Goal: Information Seeking & Learning: Understand process/instructions

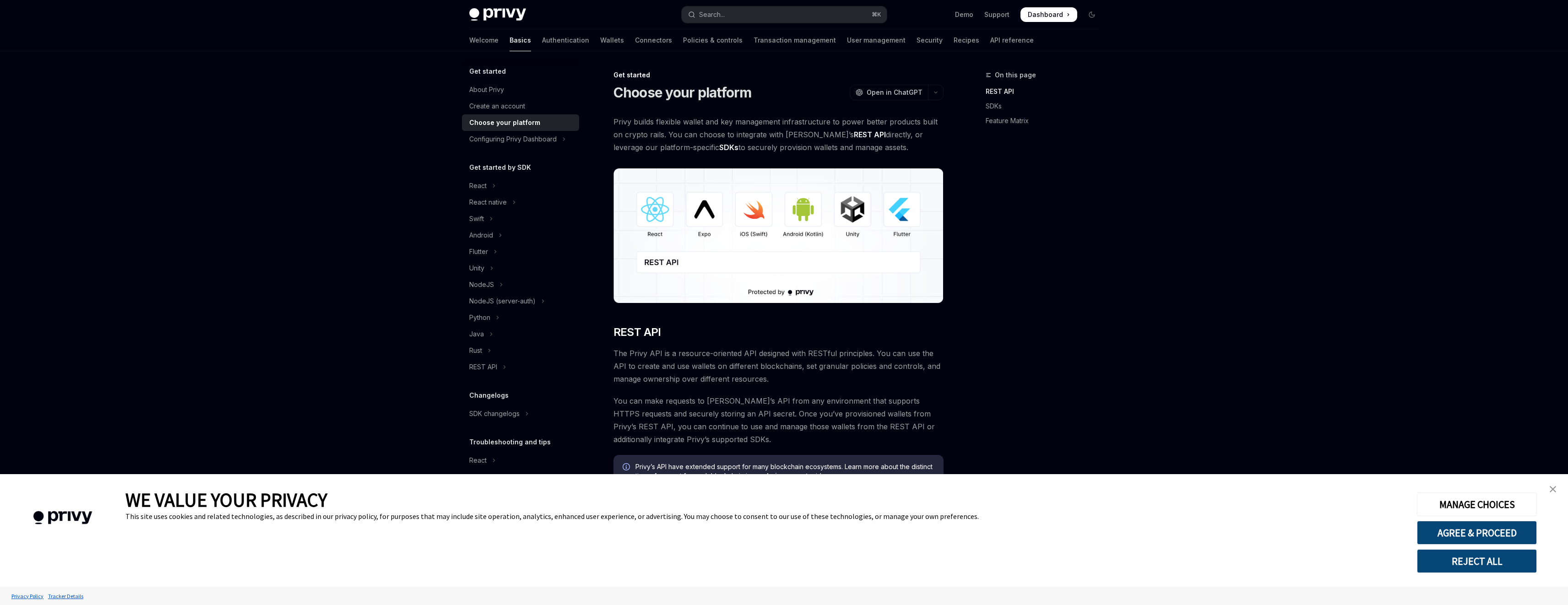
click at [1489, 559] on button "REJECT ALL" at bounding box center [1477, 561] width 120 height 24
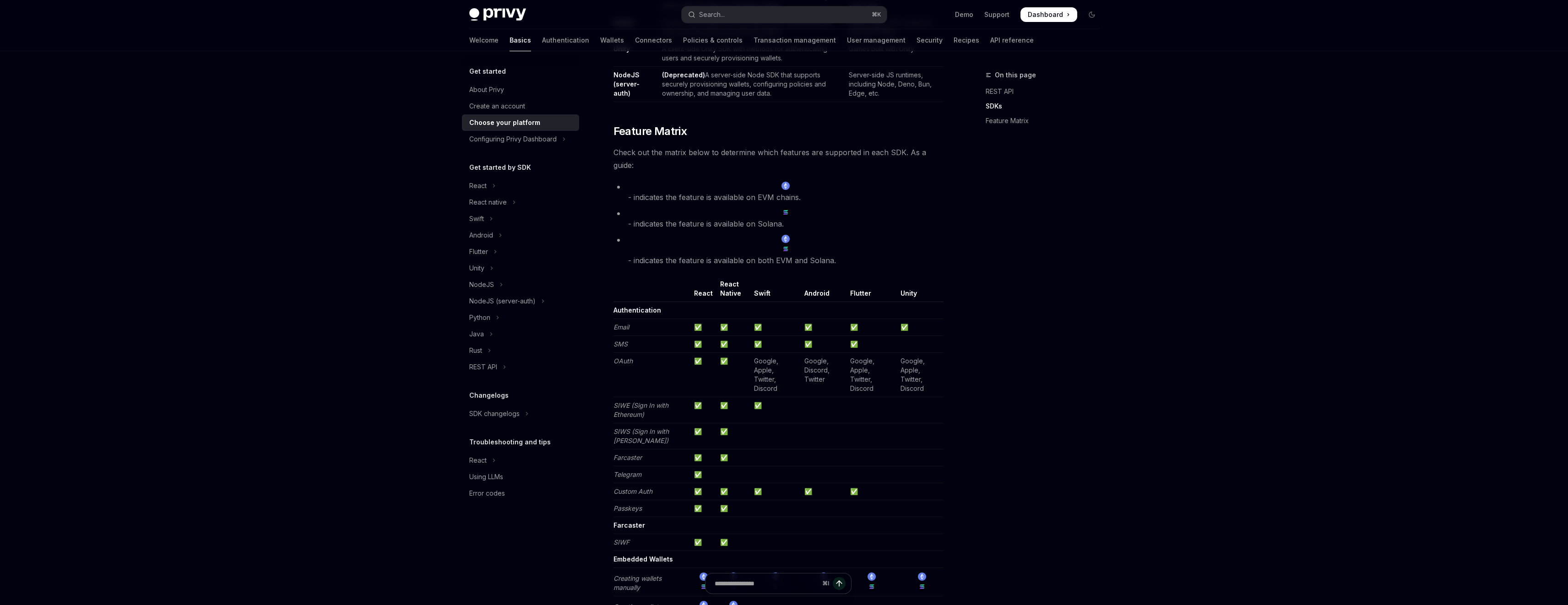
scroll to position [757, 0]
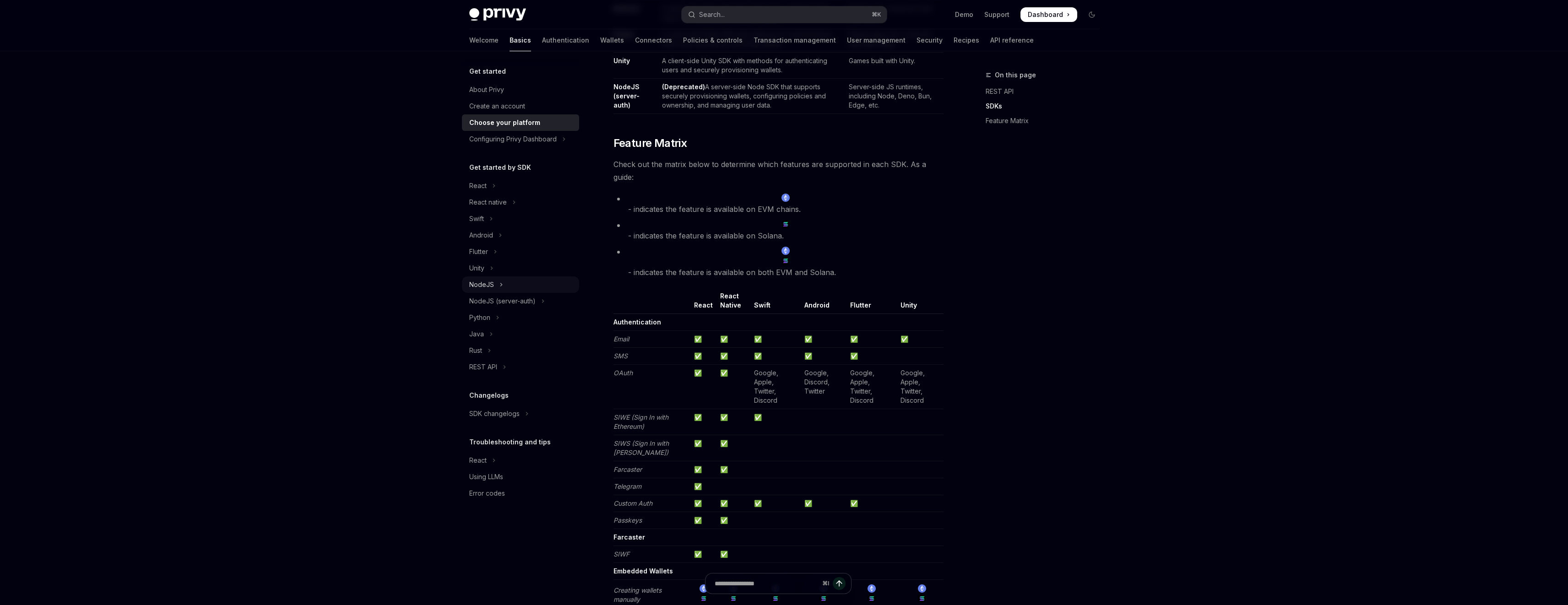
click at [487, 286] on div "NodeJS" at bounding box center [482, 285] width 24 height 11
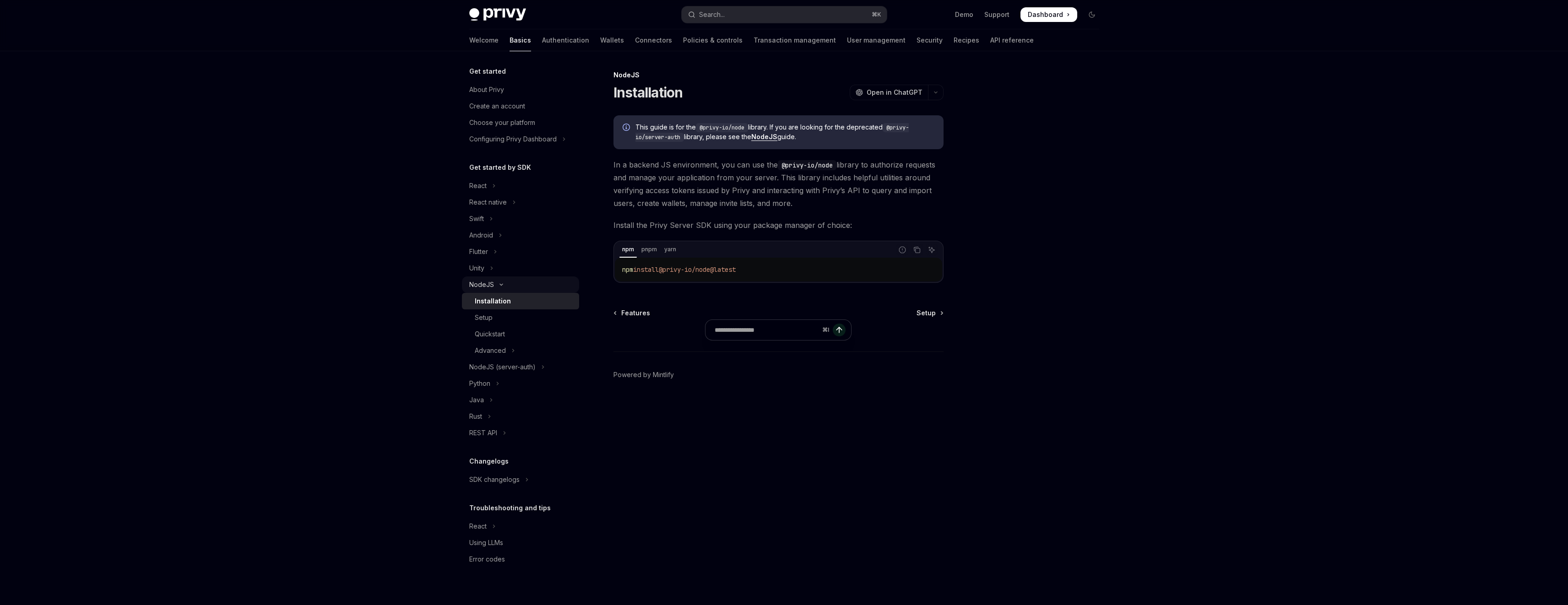
type textarea "*"
click at [513, 45] on link "Basics" at bounding box center [523, 40] width 21 height 22
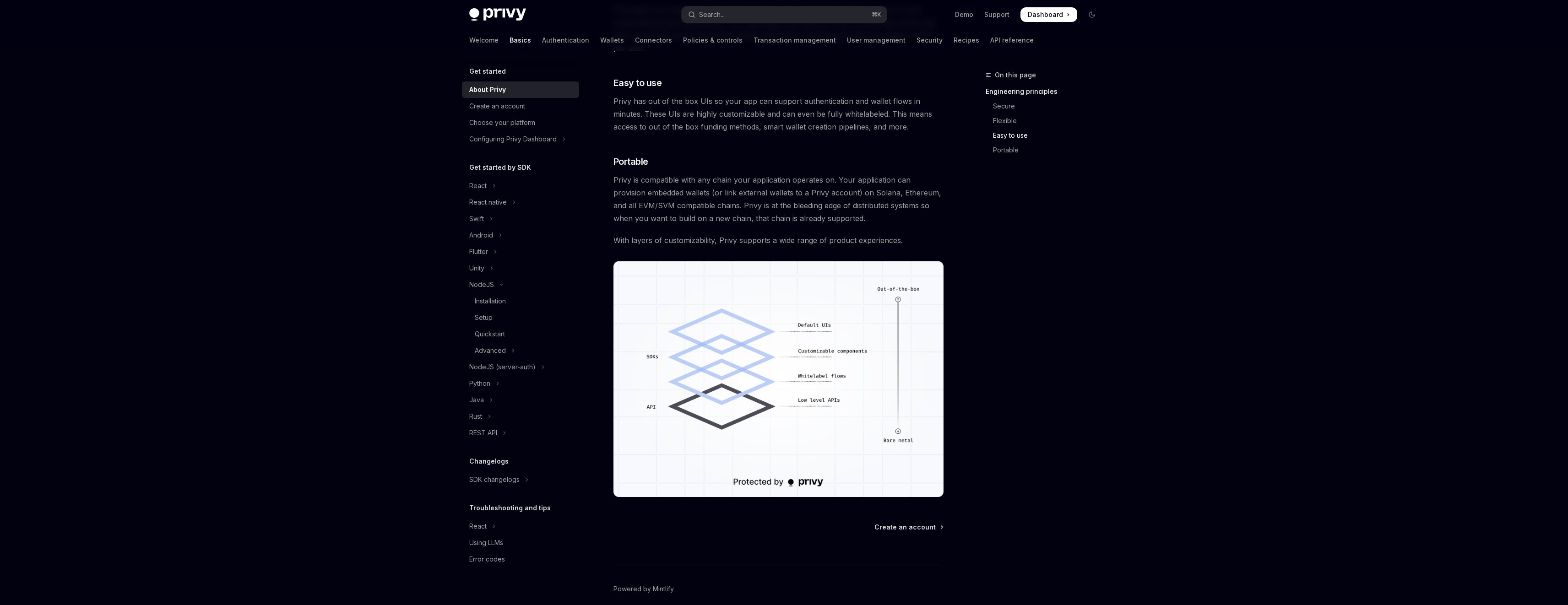
scroll to position [604, 0]
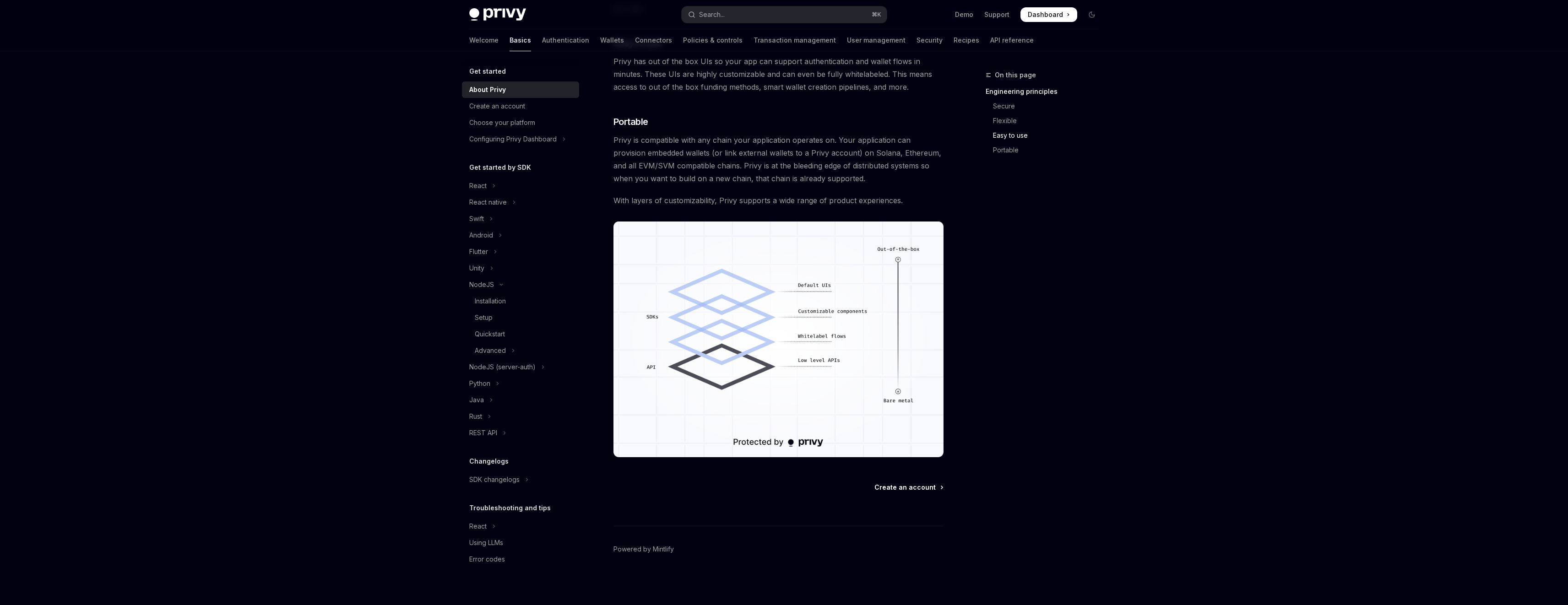
click at [928, 486] on span "Create an account" at bounding box center [905, 487] width 61 height 9
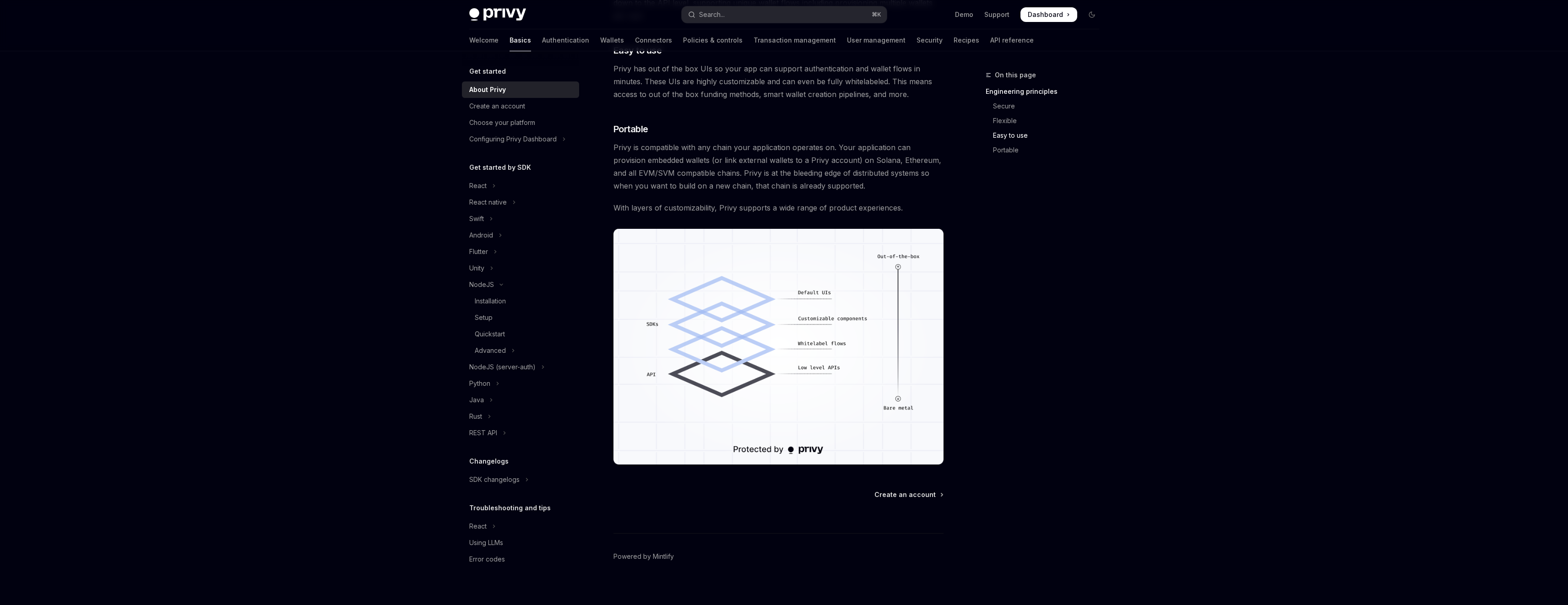
scroll to position [604, 0]
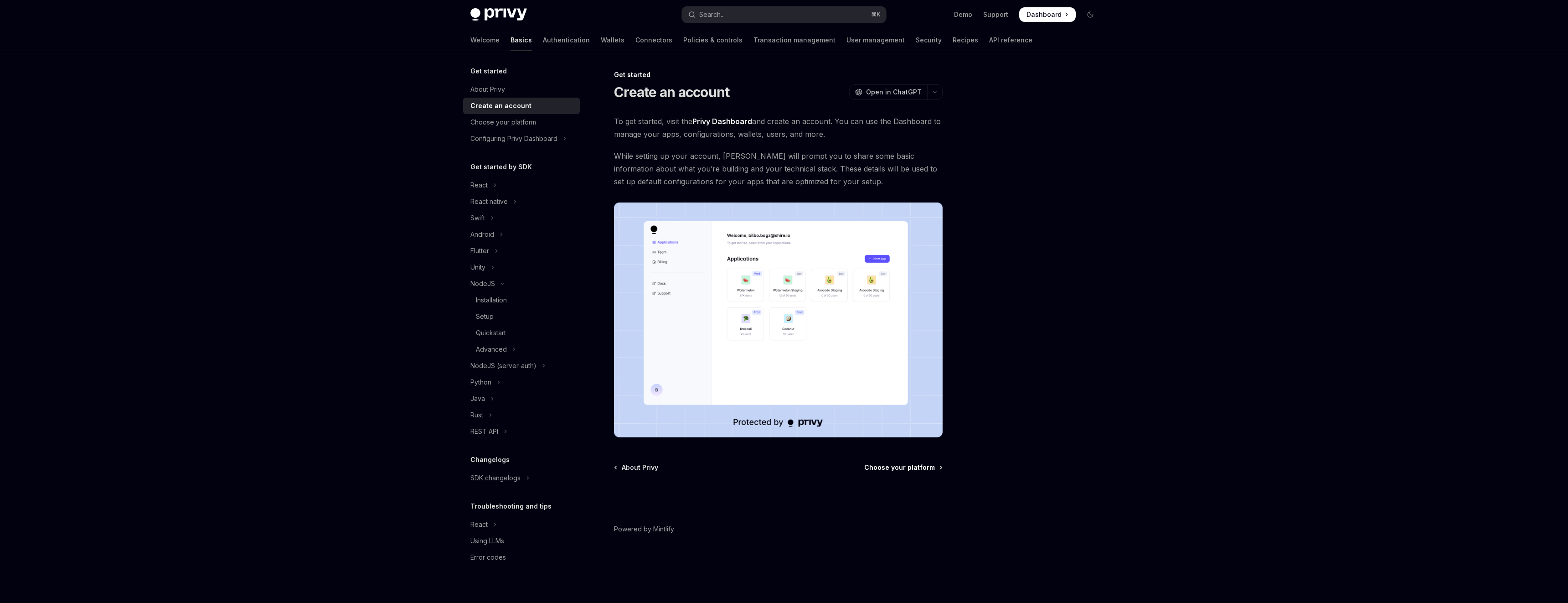
click at [929, 468] on span "Choose your platform" at bounding box center [900, 467] width 71 height 9
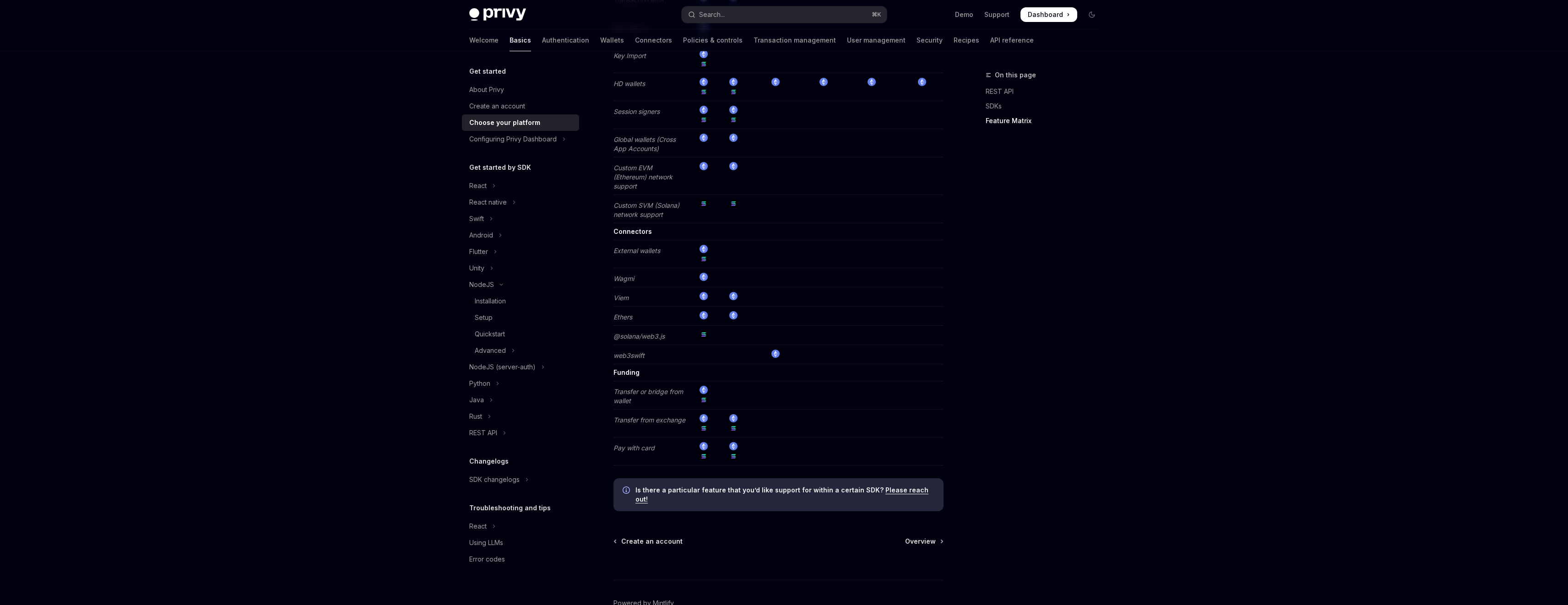
scroll to position [1570, 0]
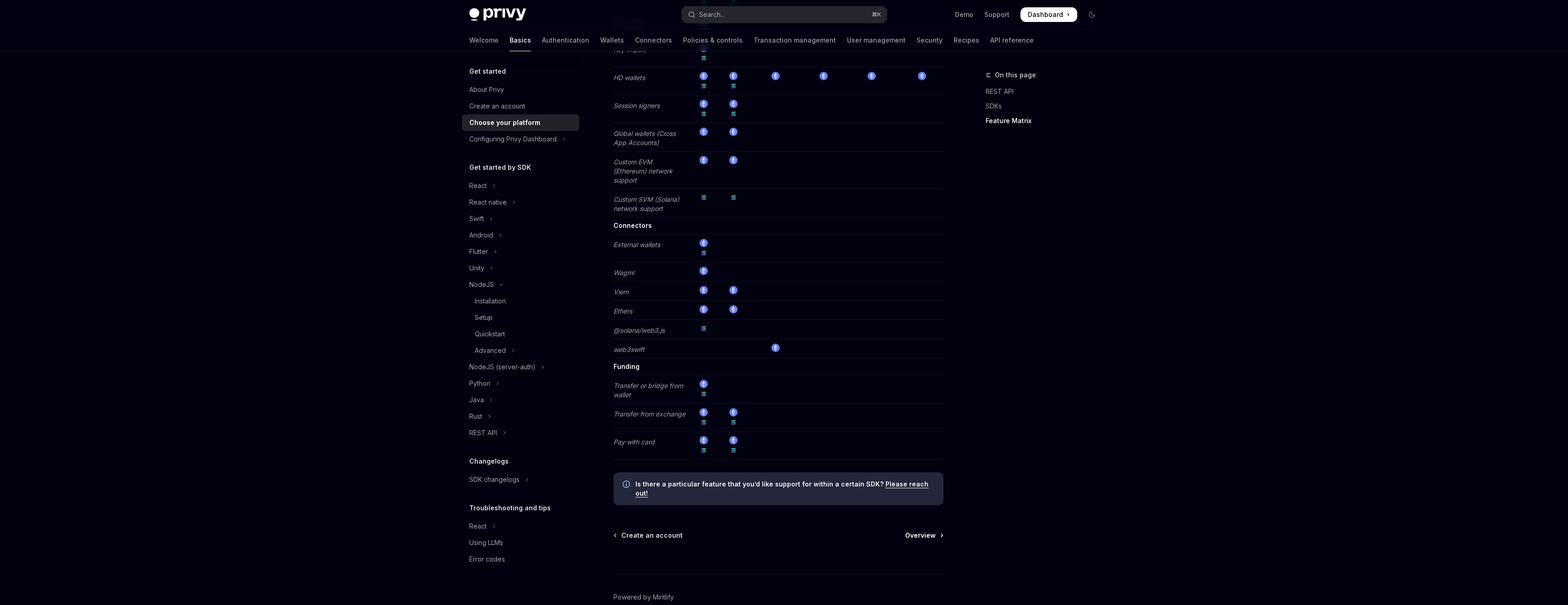
click at [930, 531] on span "Overview" at bounding box center [920, 535] width 31 height 9
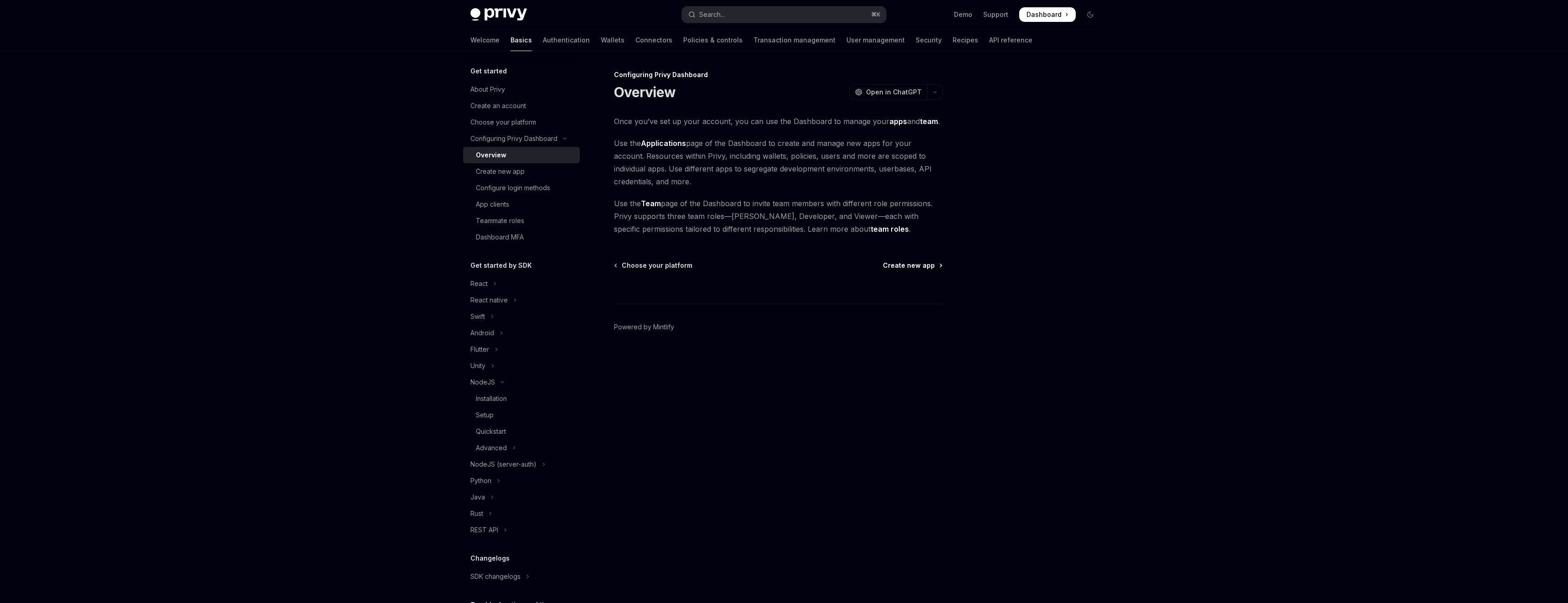
click at [931, 263] on span "Create new app" at bounding box center [908, 265] width 52 height 9
type textarea "*"
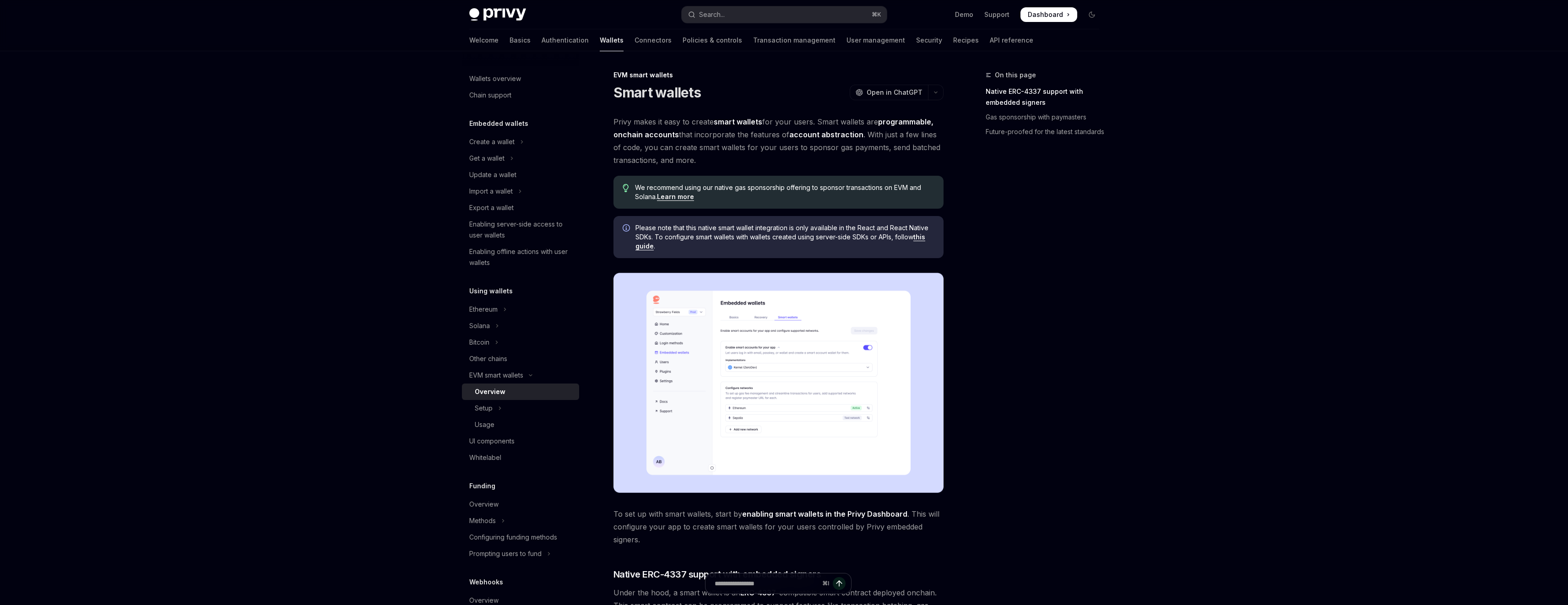
click at [683, 197] on link "Learn more" at bounding box center [675, 196] width 37 height 8
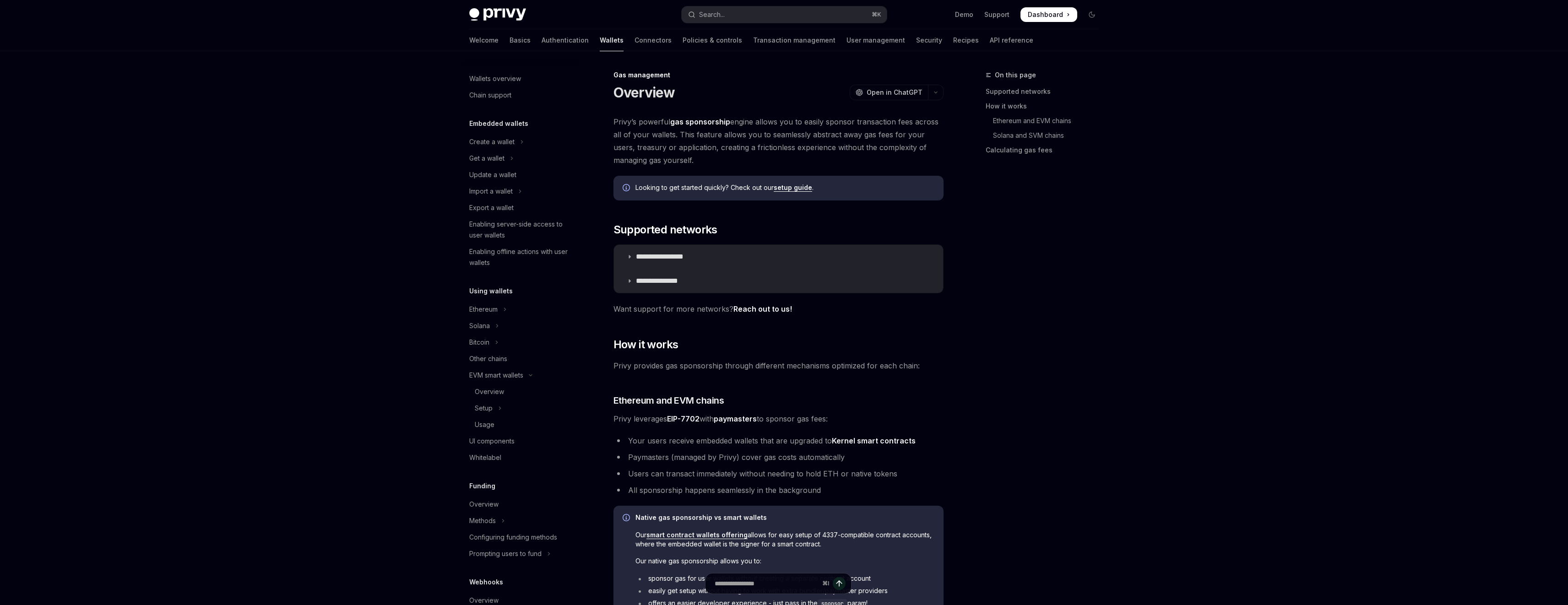
scroll to position [230, 0]
click at [798, 186] on link "setup guide" at bounding box center [793, 187] width 39 height 8
click at [633, 280] on summary "**********" at bounding box center [778, 280] width 329 height 24
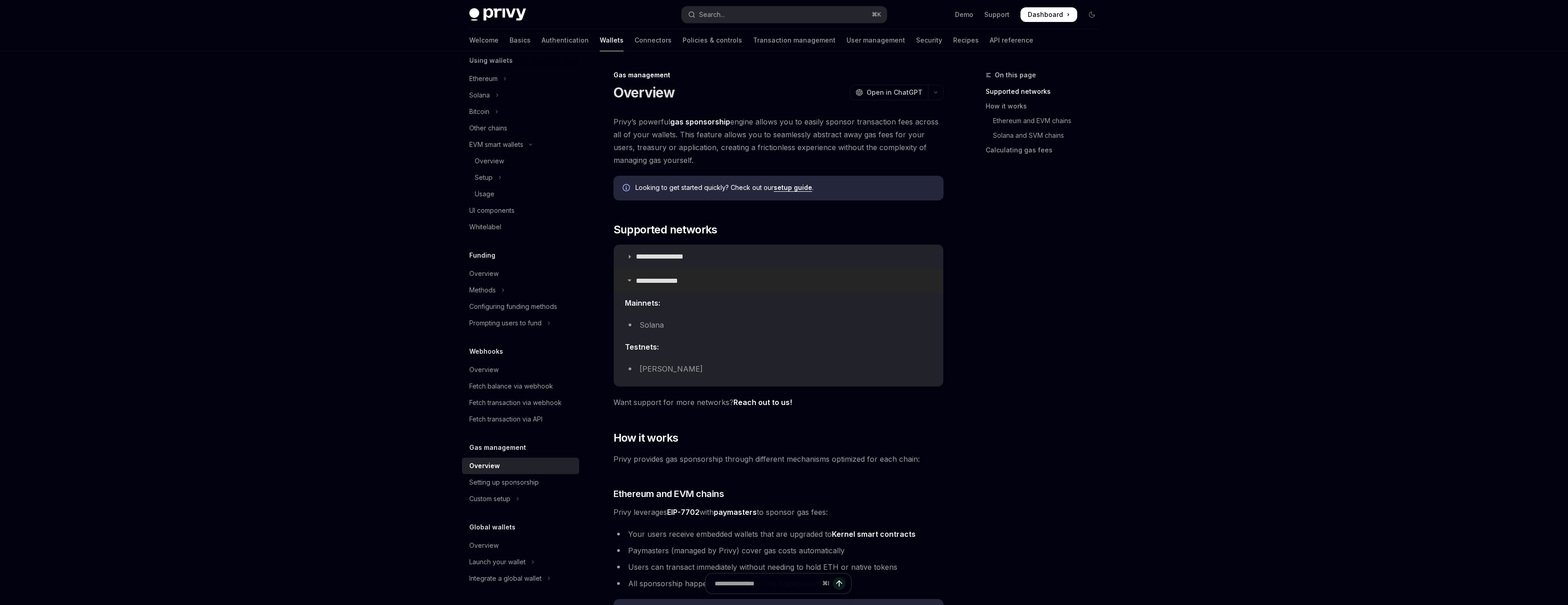
click at [633, 287] on summary "**********" at bounding box center [778, 280] width 329 height 24
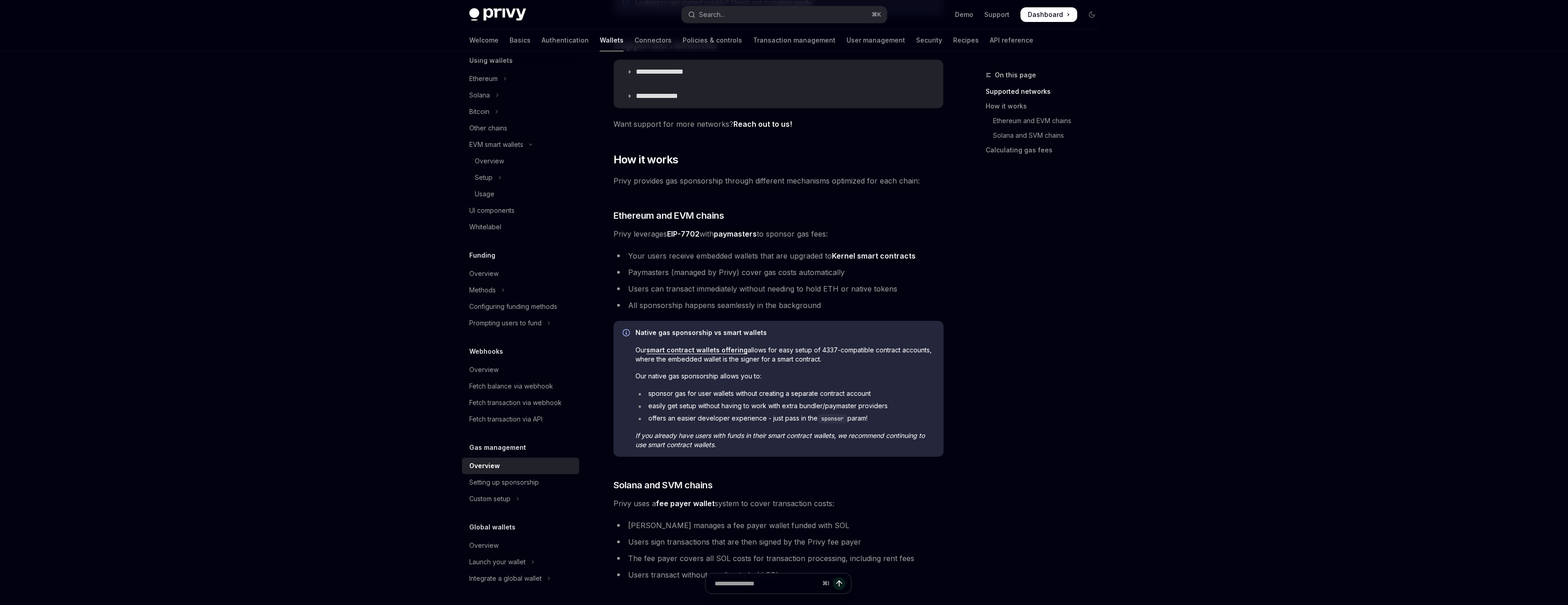
scroll to position [196, 0]
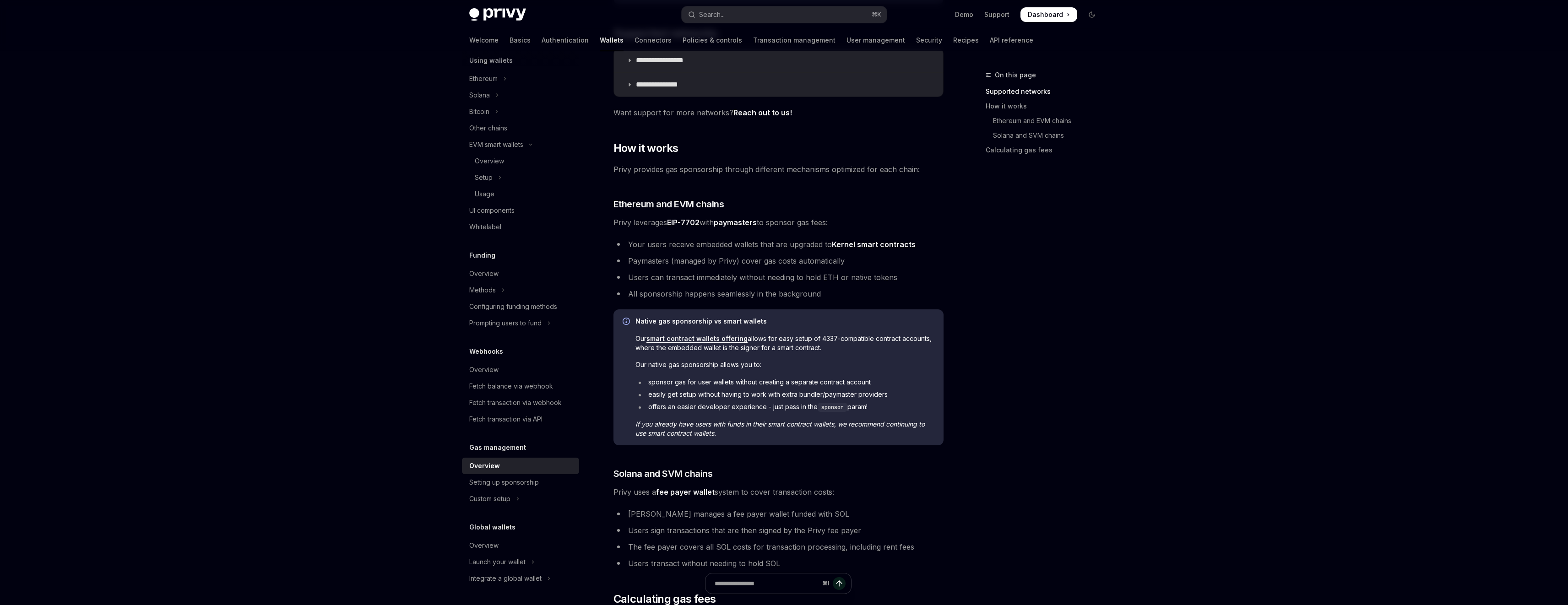
click at [863, 243] on link "Kernel smart contracts" at bounding box center [874, 244] width 84 height 10
click at [943, 279] on div "**********" at bounding box center [693, 381] width 506 height 1016
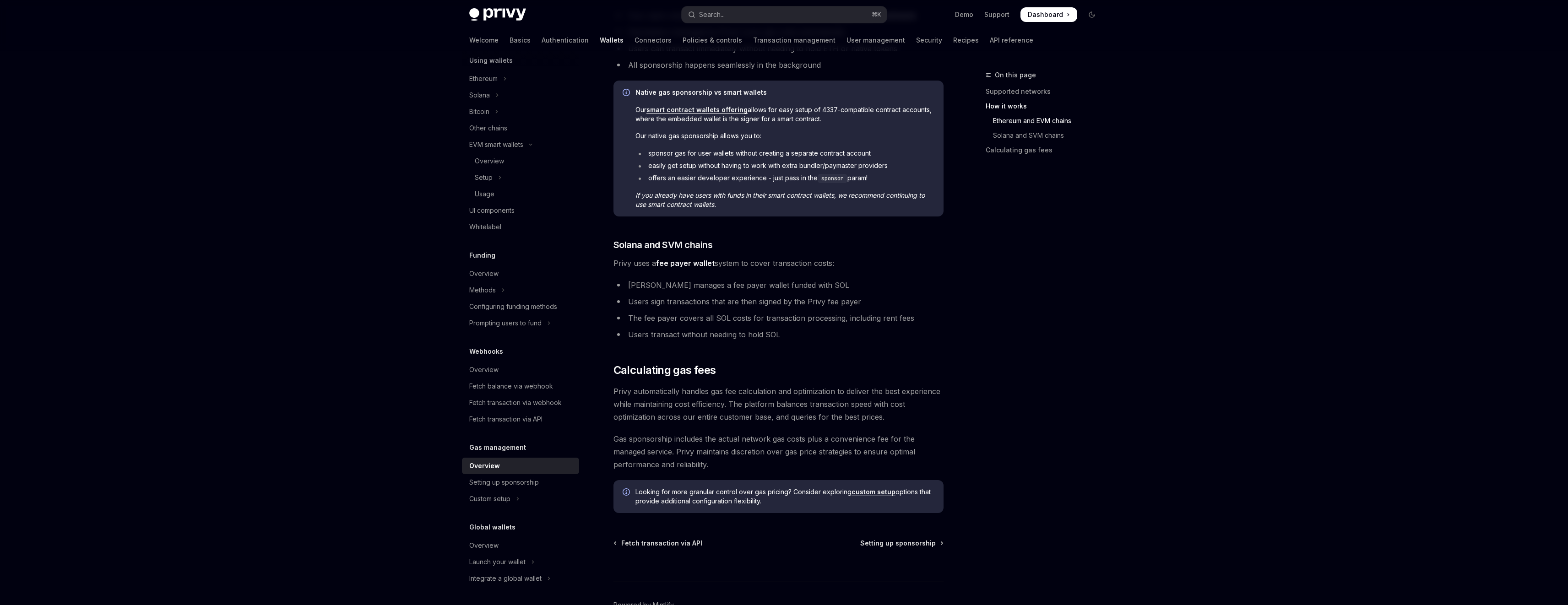
scroll to position [431, 0]
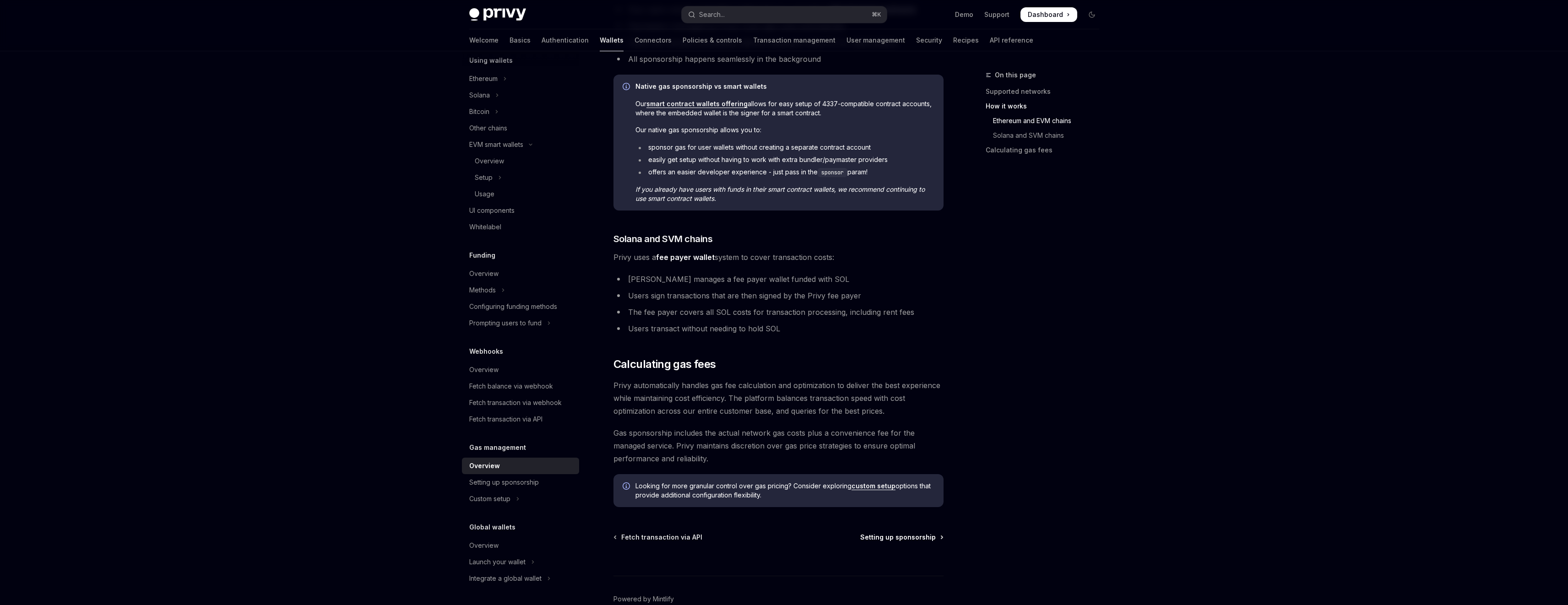
click at [915, 537] on span "Setting up sponsorship" at bounding box center [898, 537] width 76 height 9
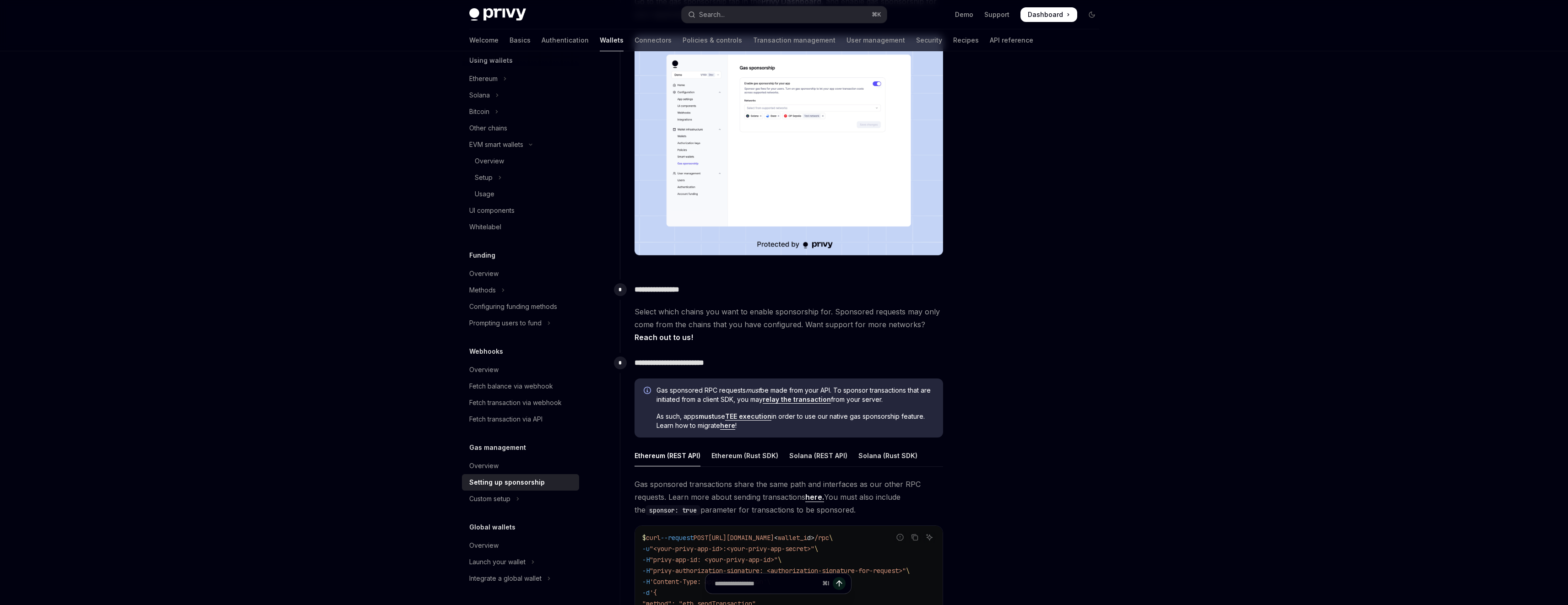
scroll to position [196, 0]
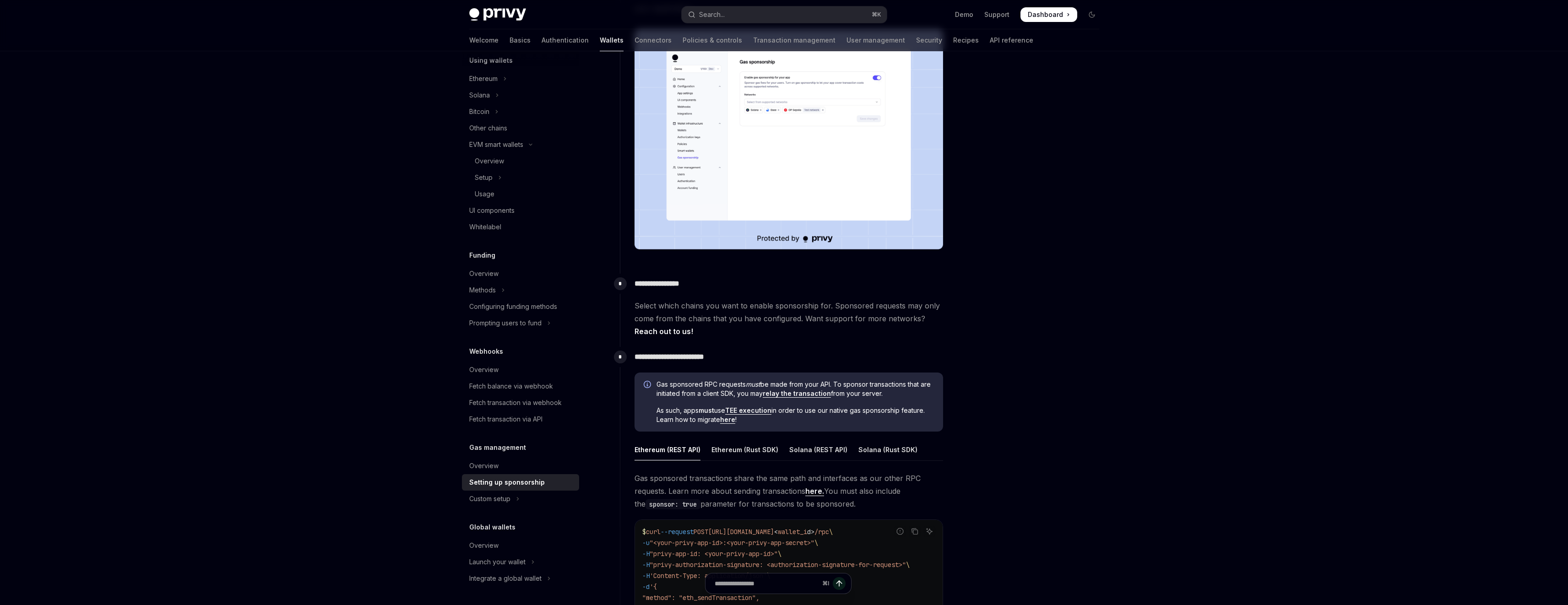
click at [726, 420] on link "here" at bounding box center [727, 419] width 15 height 8
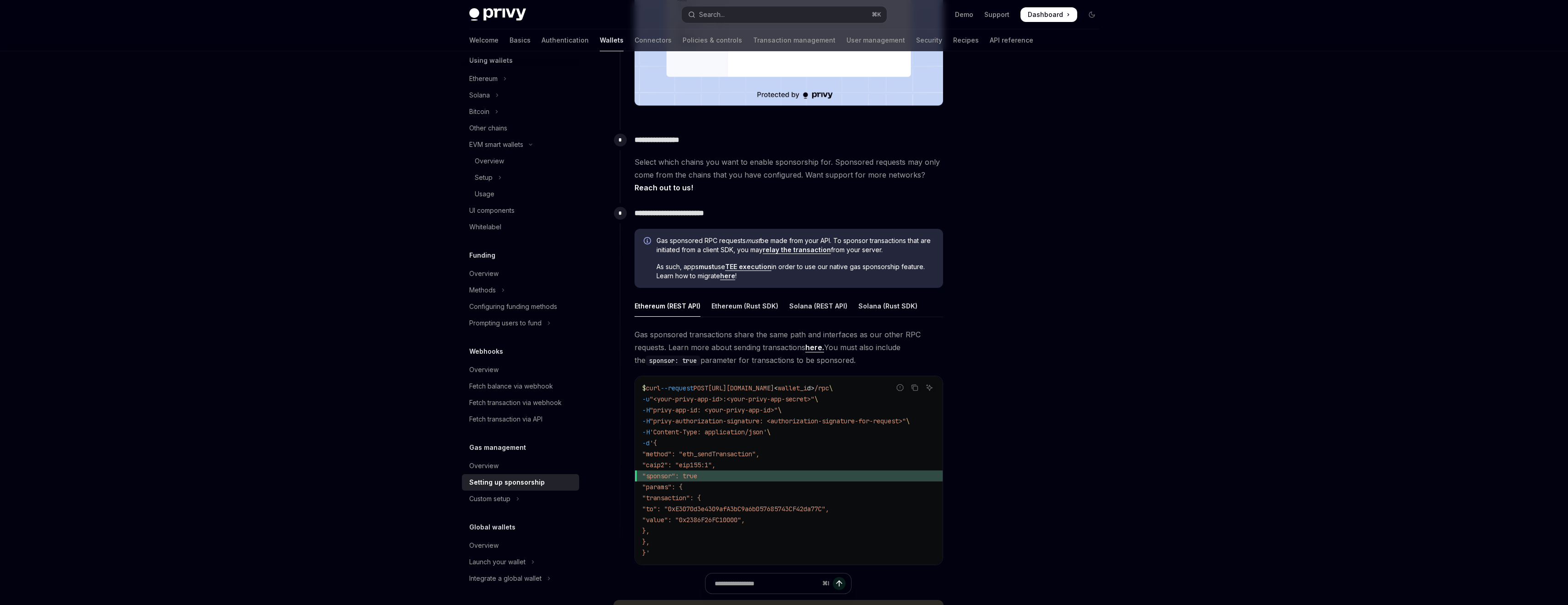
scroll to position [372, 0]
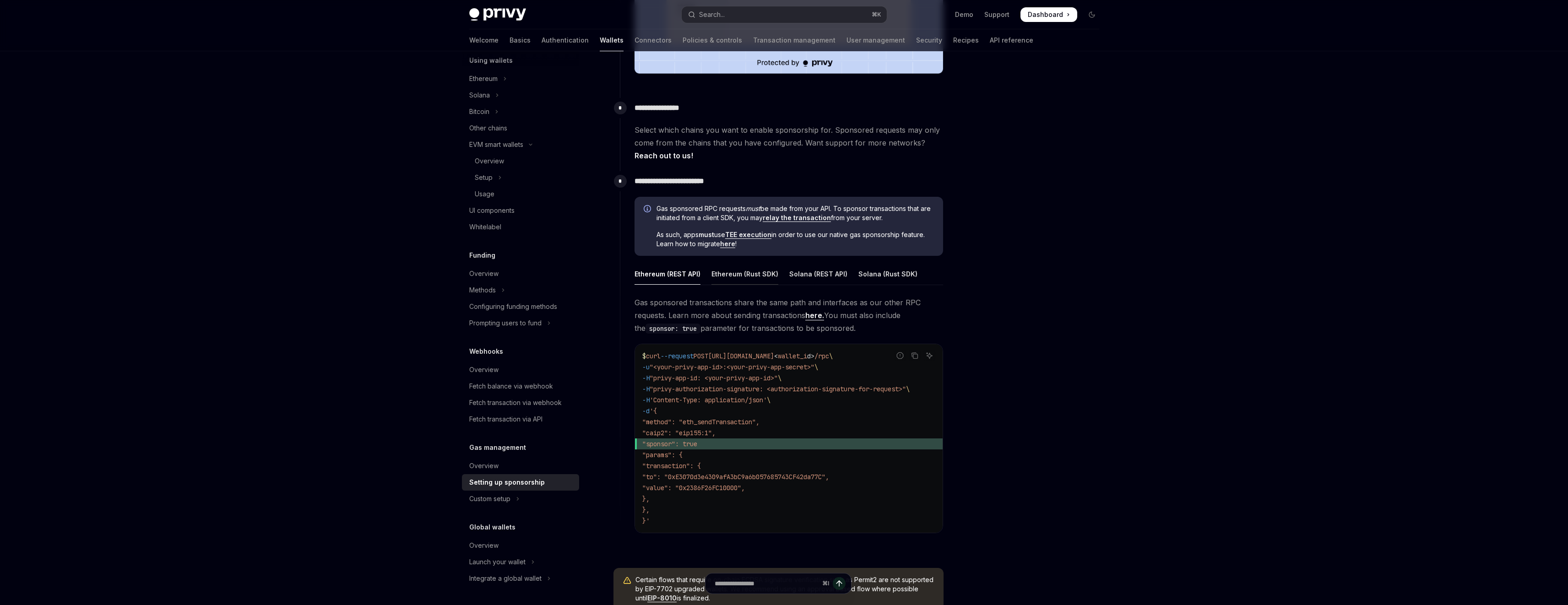
click at [757, 272] on div "Ethereum (Rust SDK)" at bounding box center [745, 274] width 67 height 21
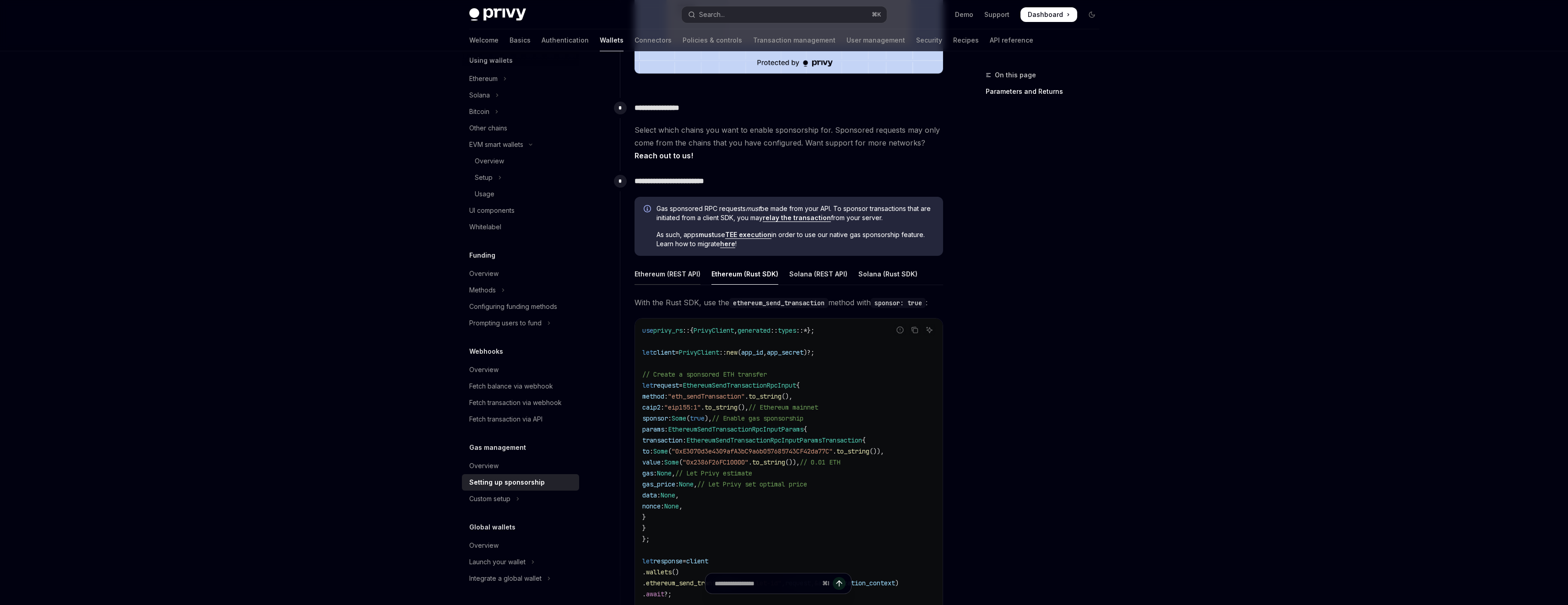
click at [666, 273] on div "Ethereum (REST API)" at bounding box center [668, 274] width 66 height 21
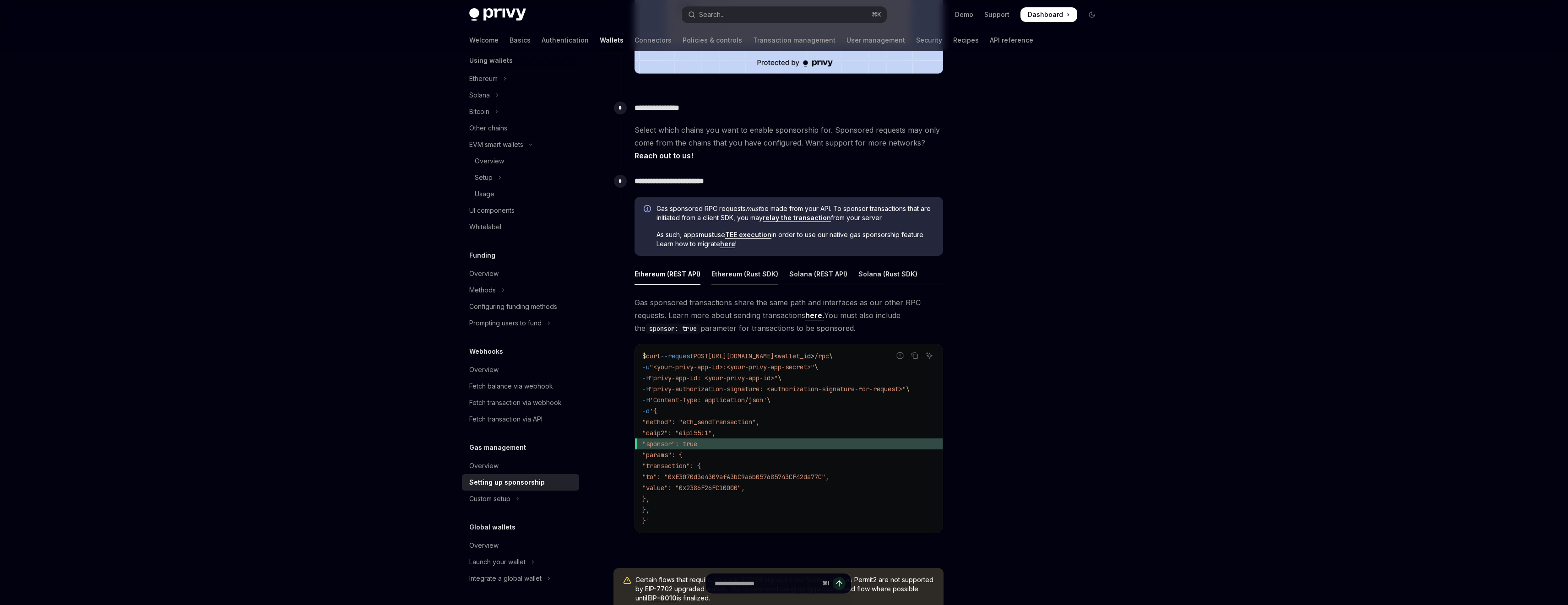
click at [713, 272] on div "Ethereum (Rust SDK)" at bounding box center [745, 274] width 67 height 21
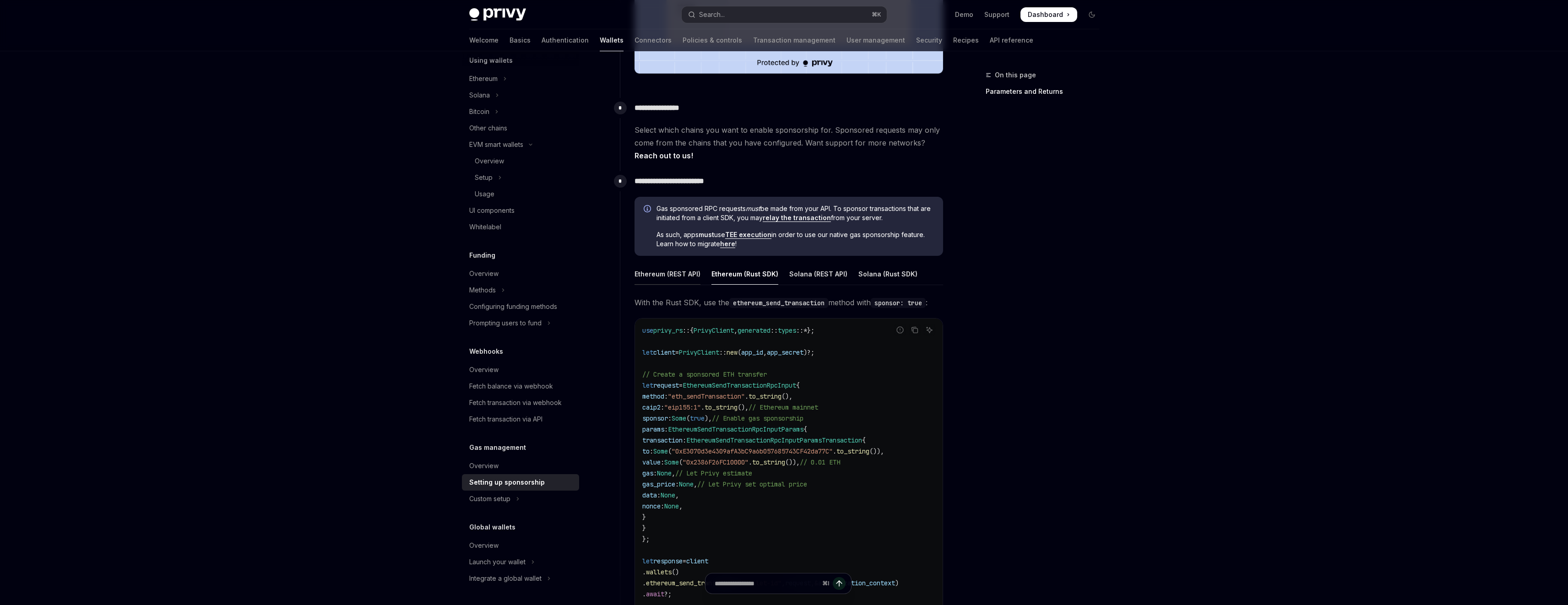
click at [669, 272] on div "Ethereum (REST API)" at bounding box center [668, 274] width 66 height 21
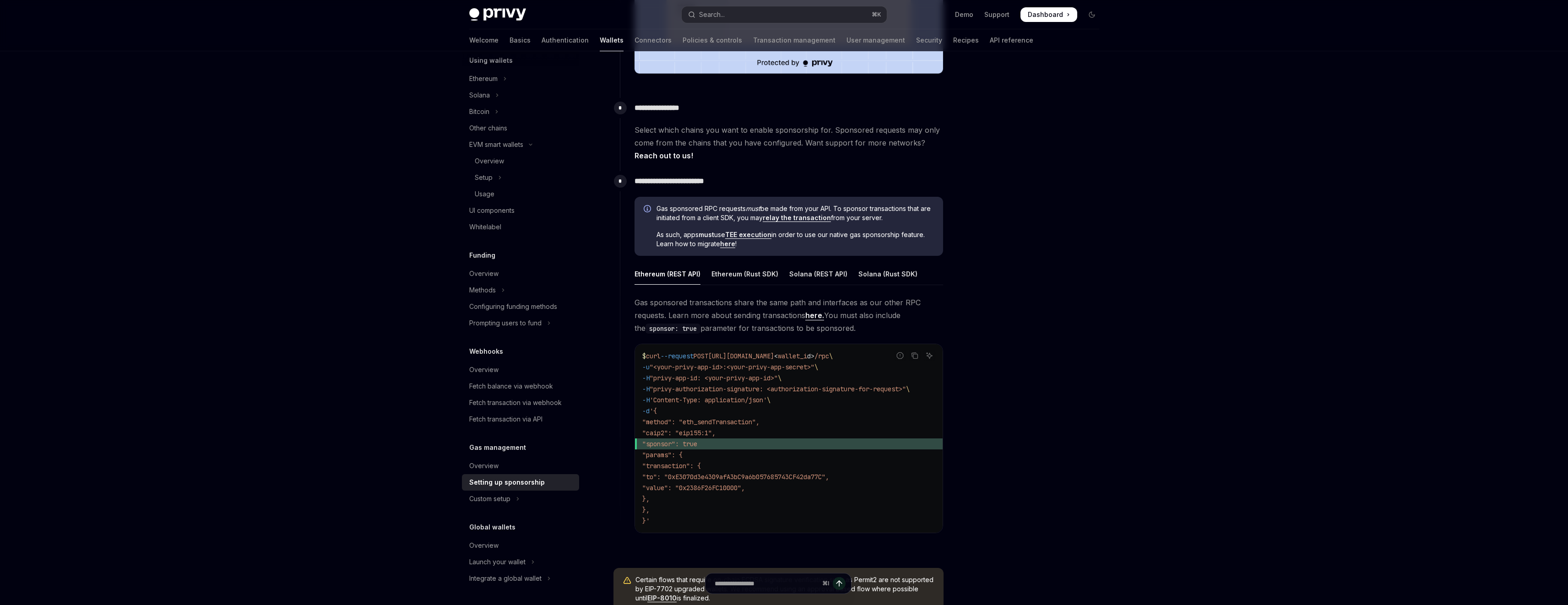
click at [817, 314] on link "here." at bounding box center [814, 315] width 19 height 10
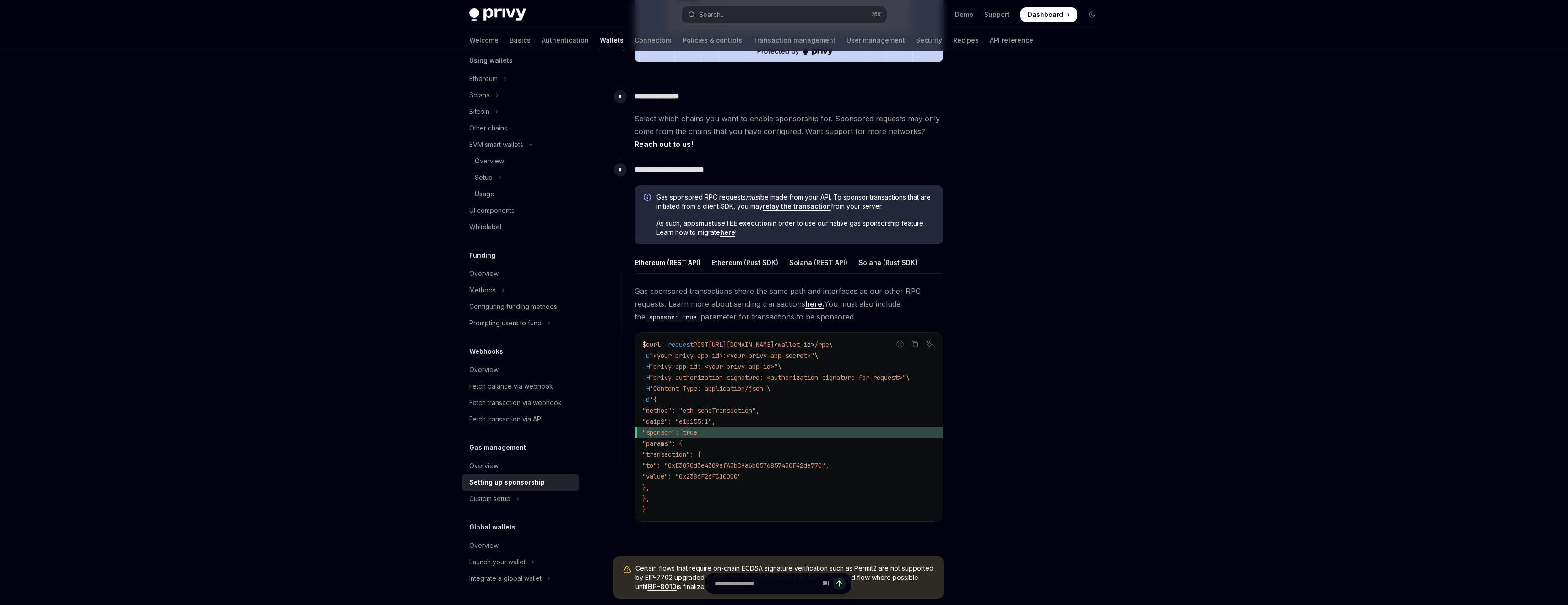
scroll to position [395, 0]
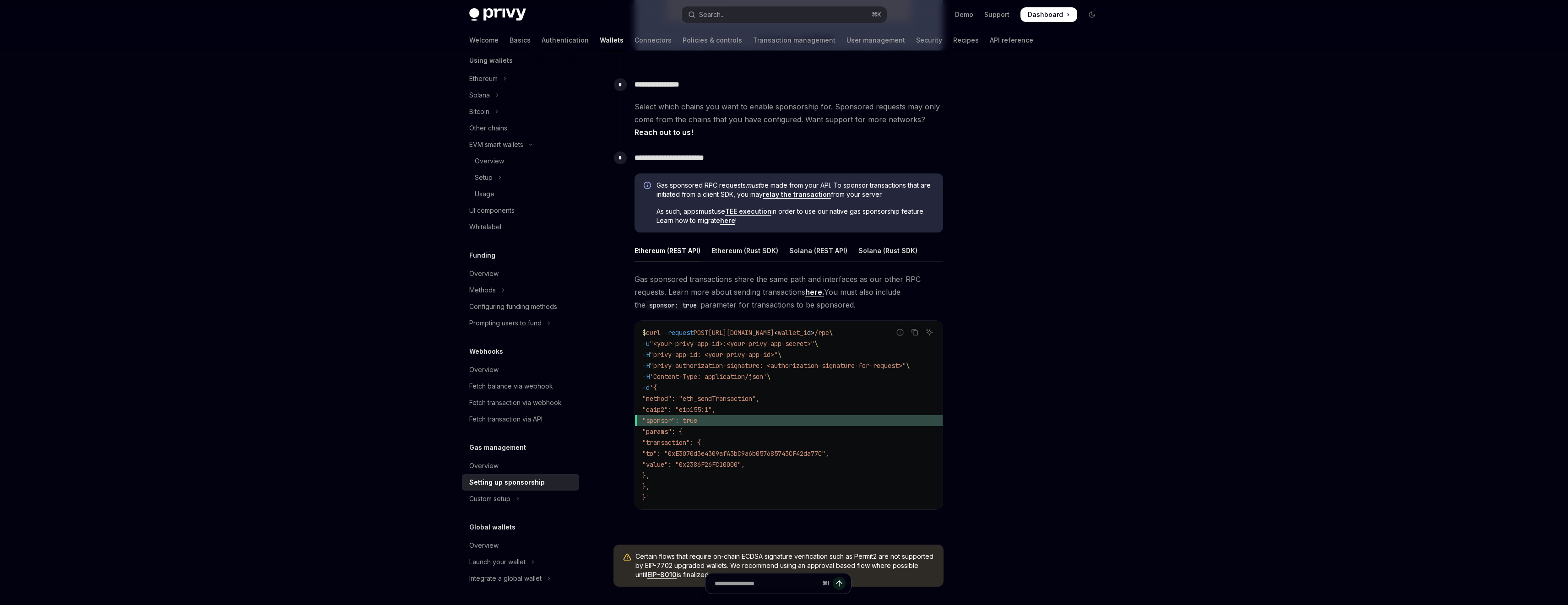
click at [1044, 325] on div at bounding box center [1037, 337] width 139 height 535
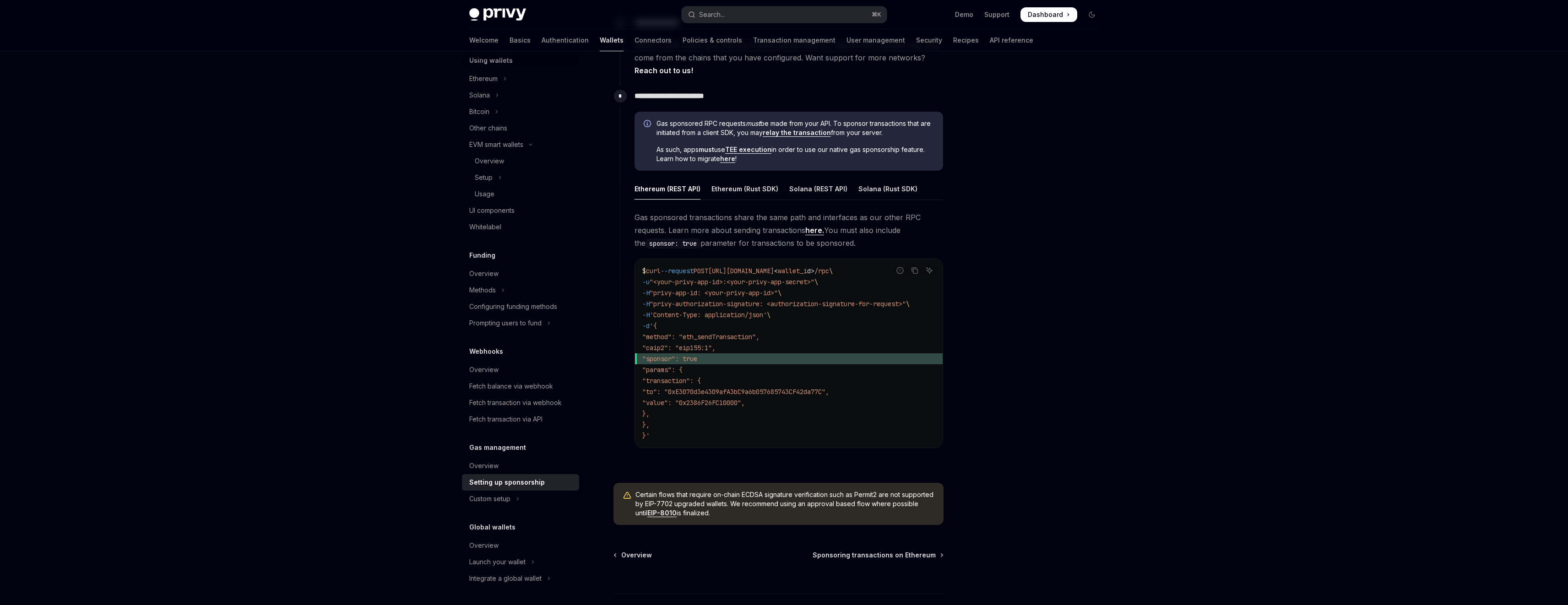
scroll to position [463, 0]
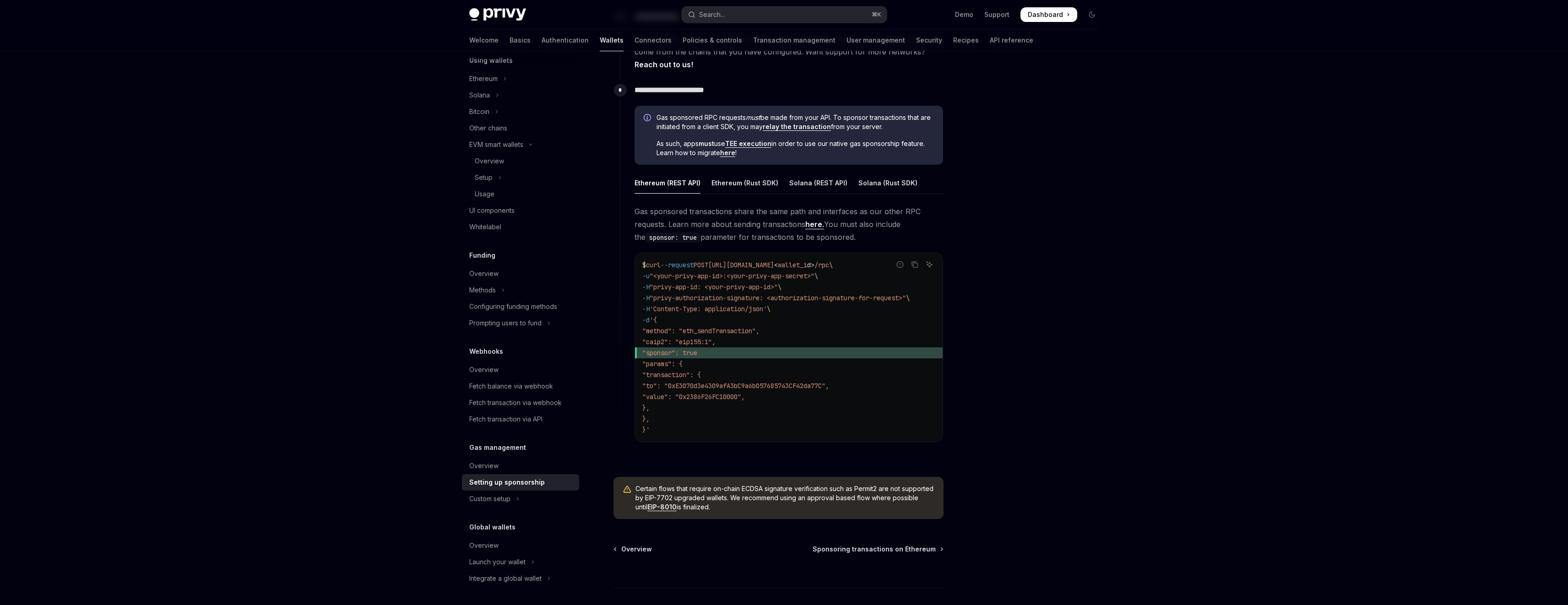
click at [677, 509] on link "EIP-8010" at bounding box center [662, 507] width 29 height 8
click at [932, 552] on span "Sponsoring transactions on Ethereum" at bounding box center [874, 549] width 123 height 9
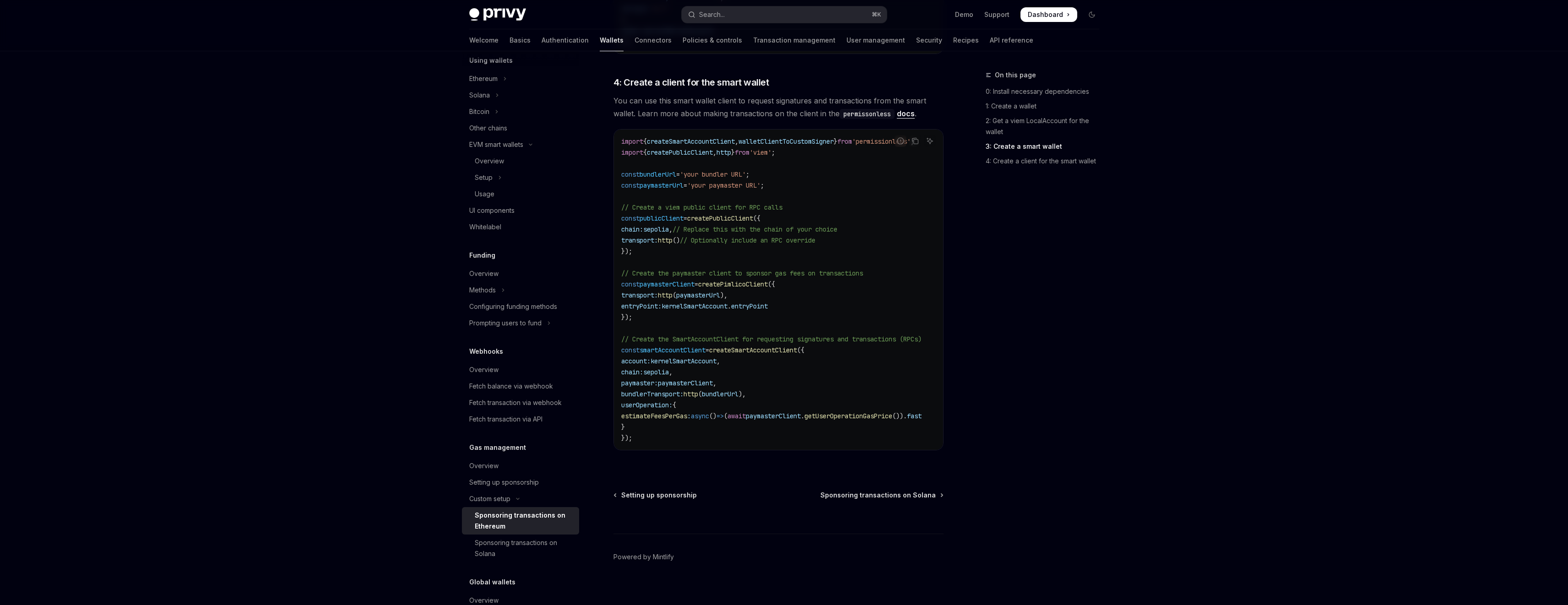
scroll to position [1162, 0]
click at [921, 504] on span "Sponsoring transactions on Solana" at bounding box center [878, 501] width 116 height 9
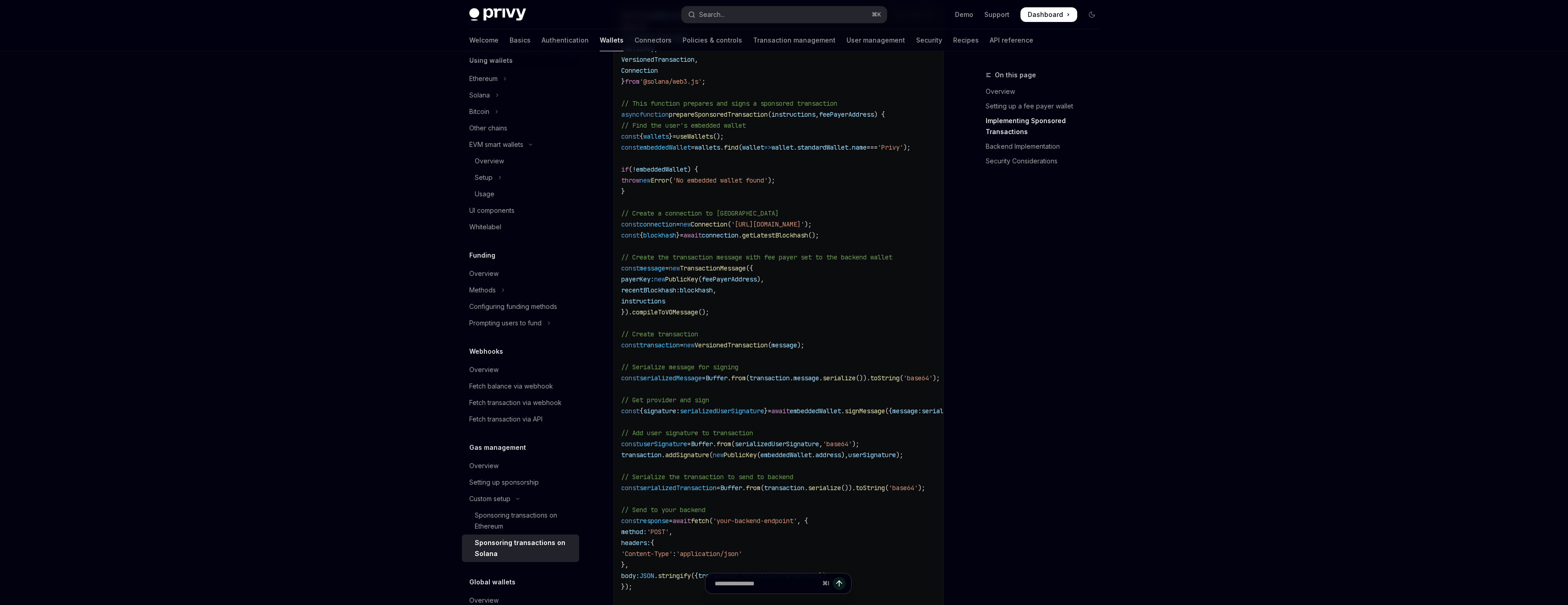
scroll to position [820, 0]
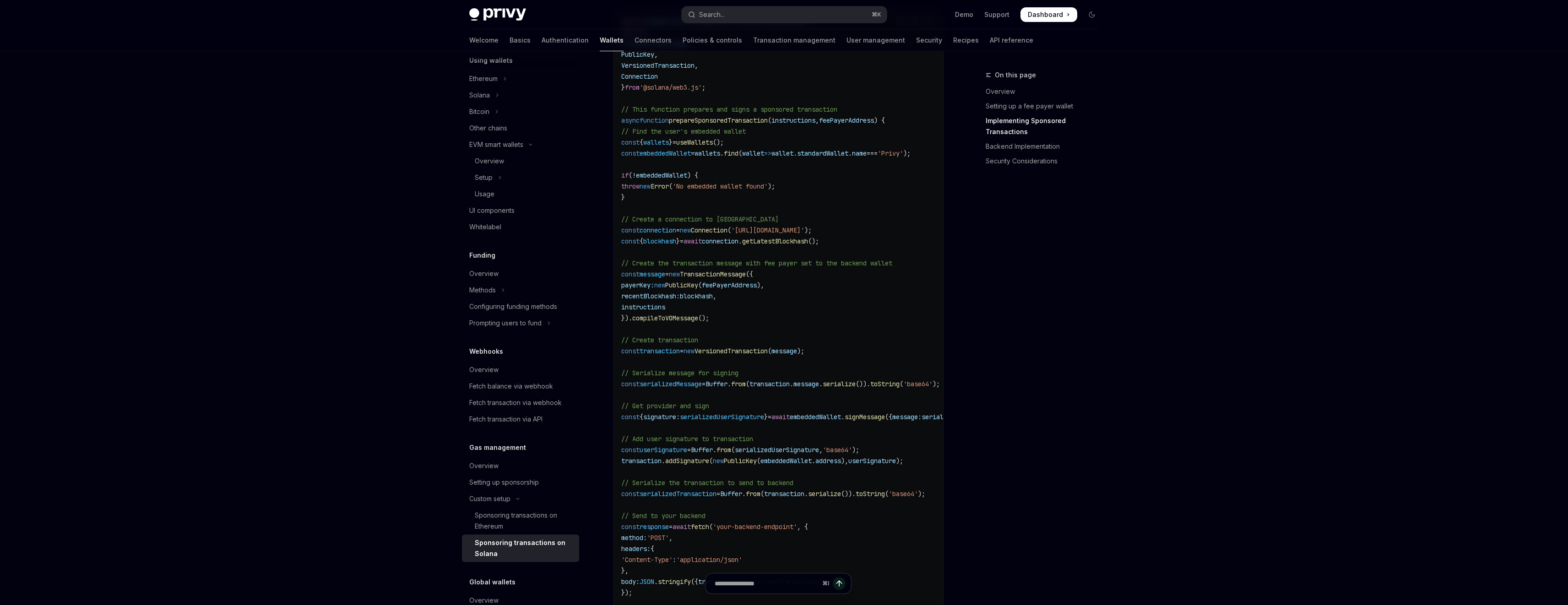
click at [831, 364] on code "import { useWallets } from '@privy-io/react-auth/solana' ; import { Transaction…" at bounding box center [817, 329] width 392 height 626
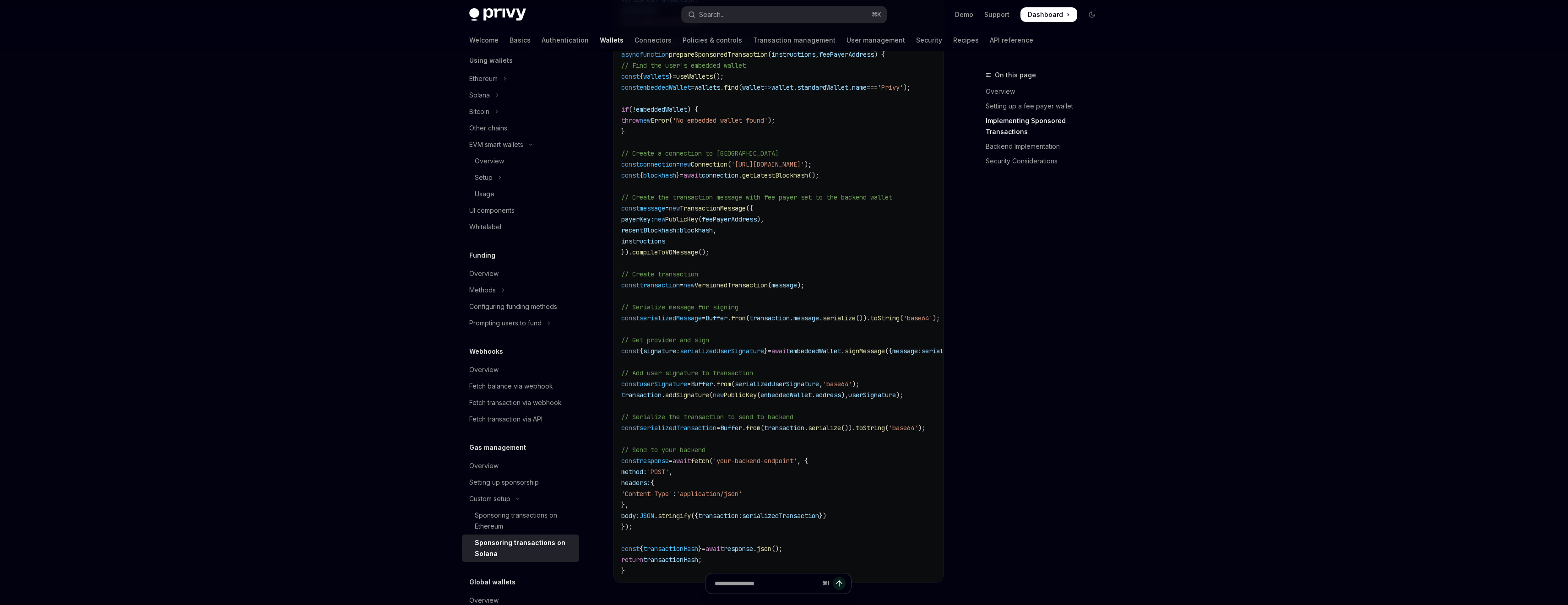
scroll to position [892, 0]
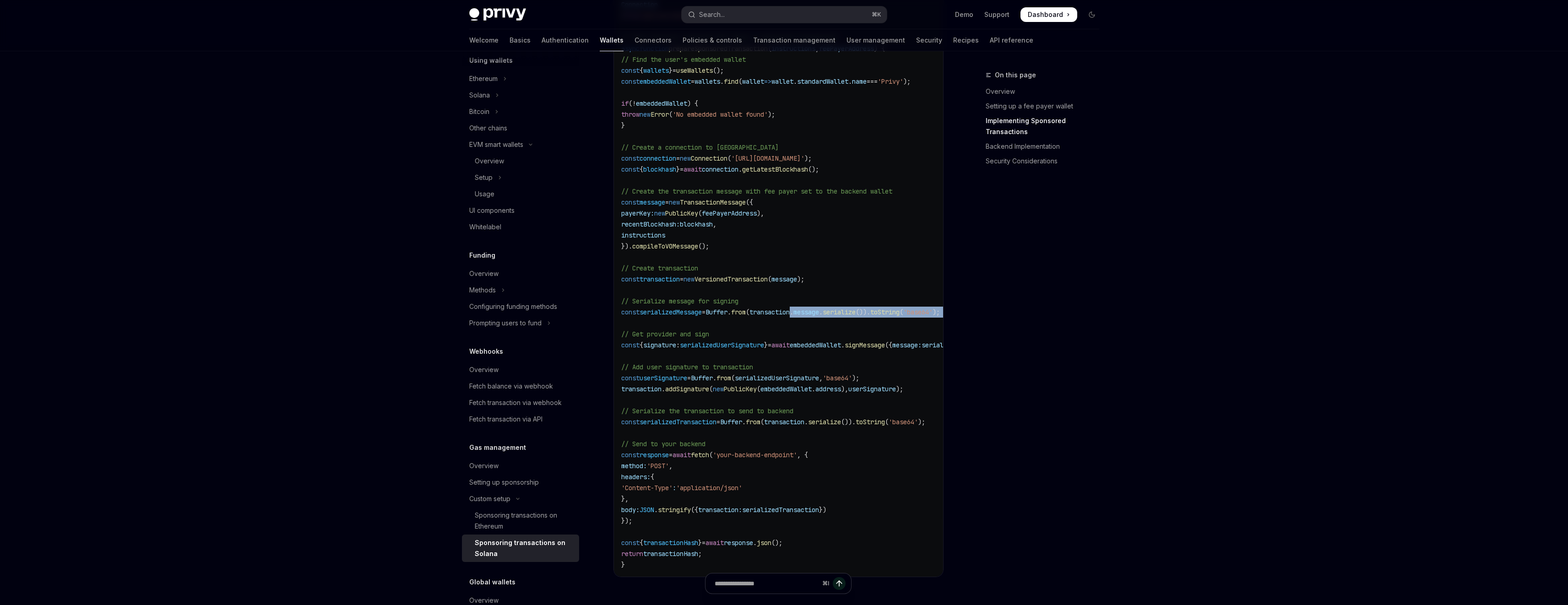
click at [816, 308] on code "import { useWallets } from '@privy-io/react-auth/solana' ; import { Transaction…" at bounding box center [817, 257] width 392 height 626
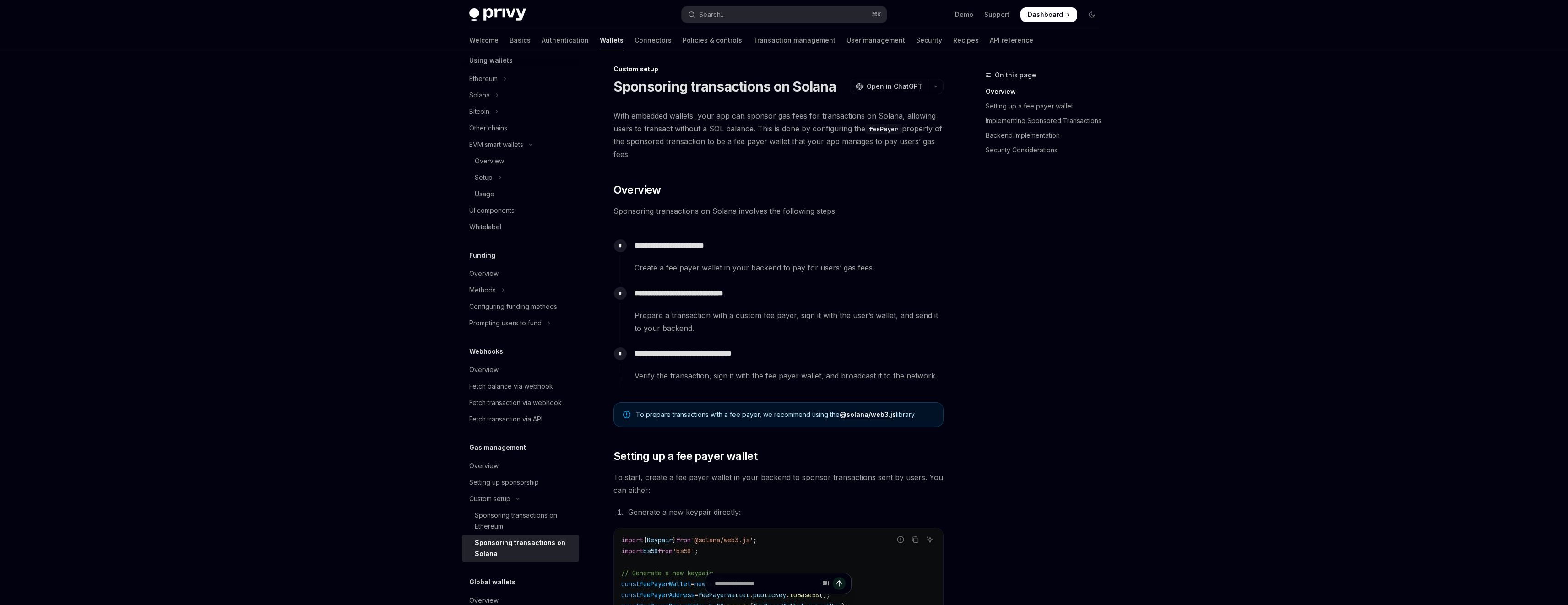
scroll to position [0, 0]
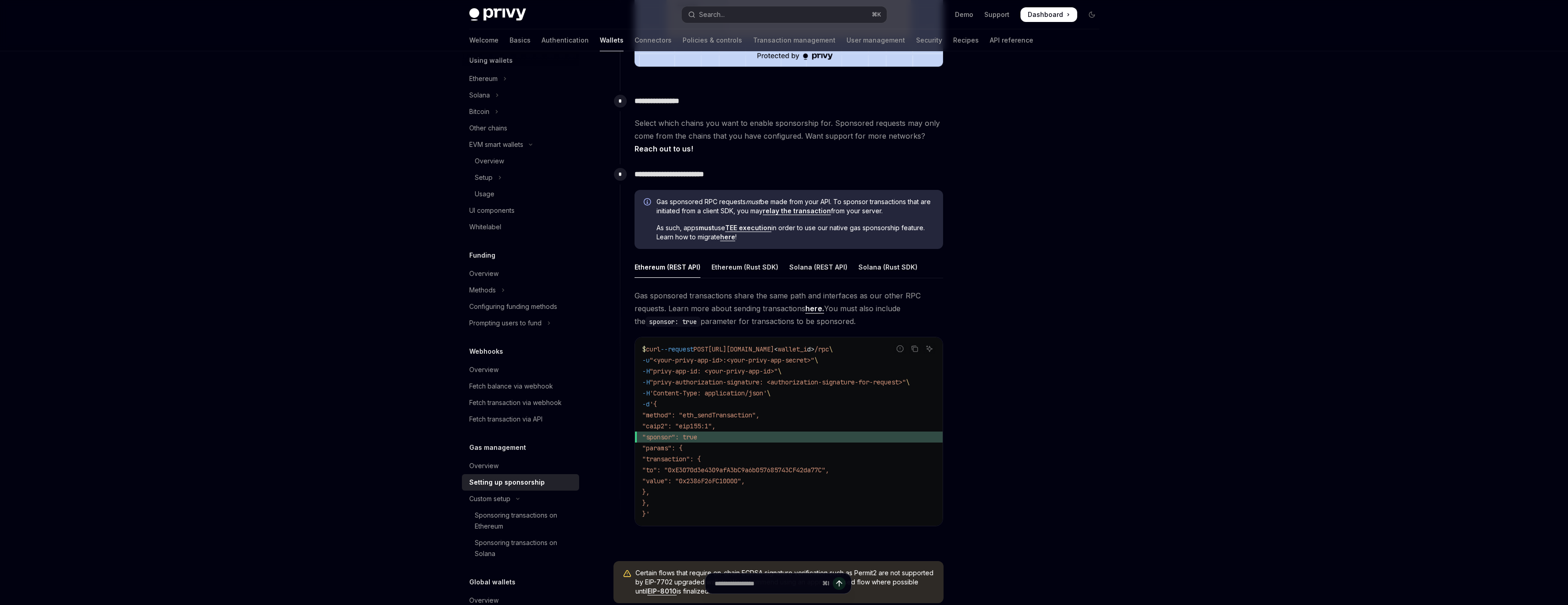
scroll to position [373, 0]
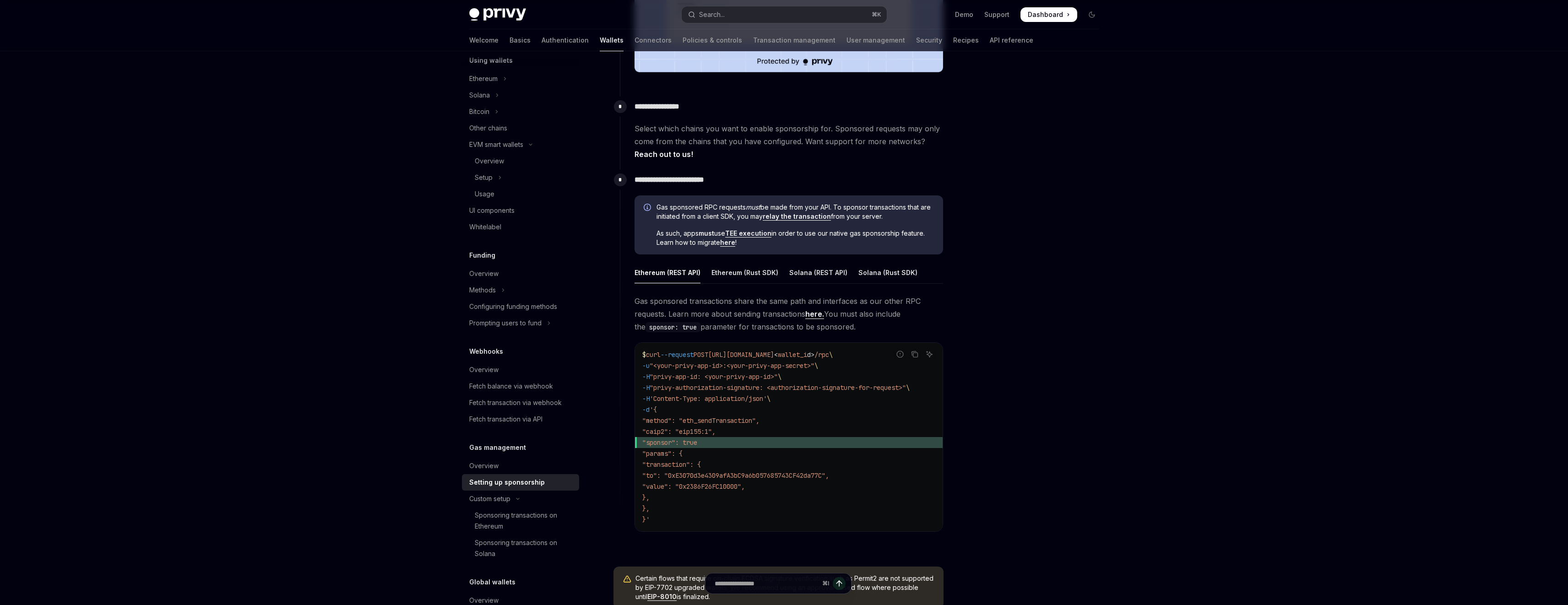
click at [817, 316] on link "here." at bounding box center [814, 314] width 19 height 10
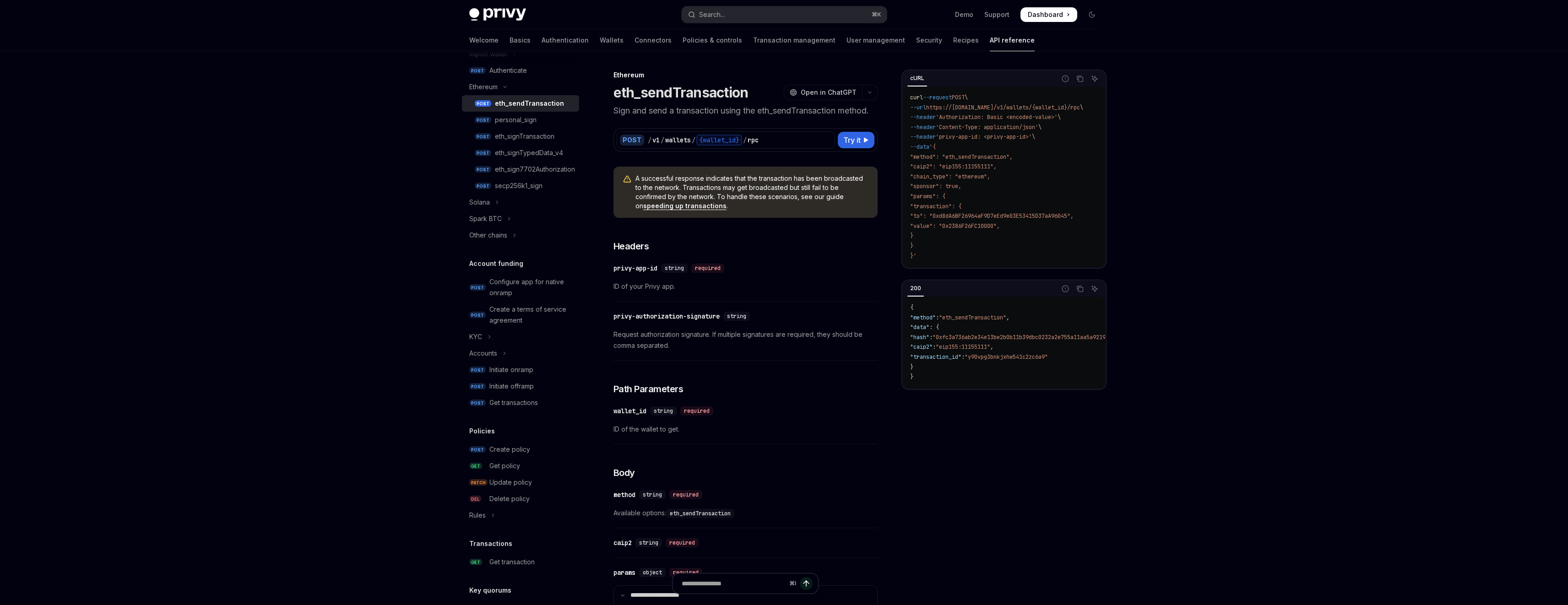
click at [535, 176] on link "POST eth_sign7702Authorization" at bounding box center [521, 169] width 117 height 16
click at [814, 200] on span "A successful response indicates that the transaction has been broadcasted to th…" at bounding box center [751, 193] width 233 height 37
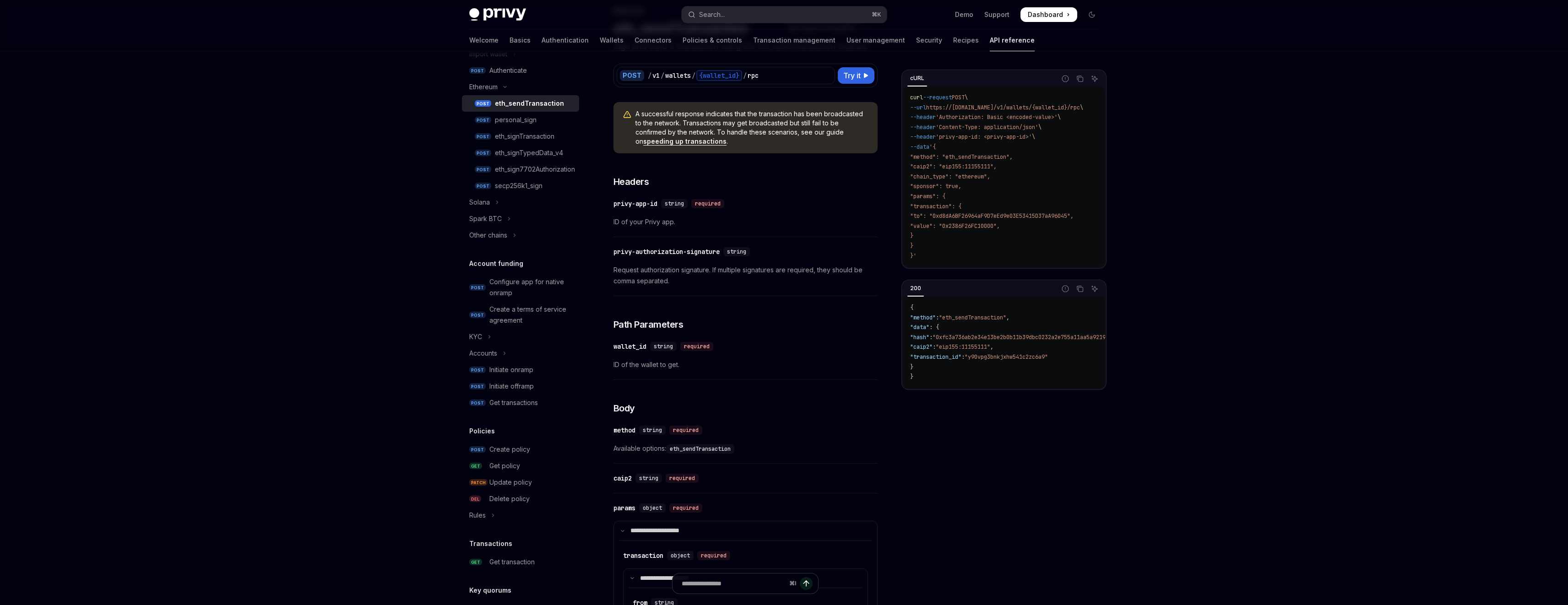
scroll to position [70, 0]
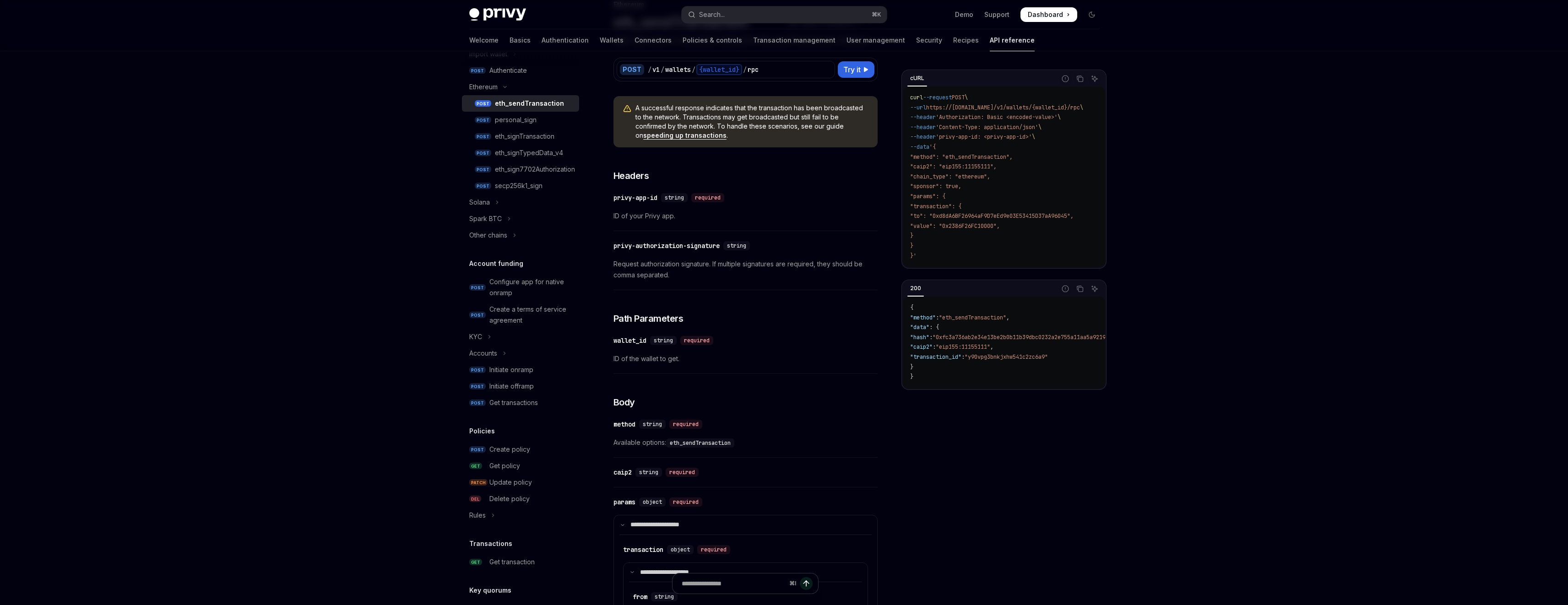
click at [710, 445] on code "eth_sendTransaction" at bounding box center [701, 442] width 68 height 9
copy code "eth_sendTransaction"
click at [772, 441] on span "Available options: eth_sendTransaction" at bounding box center [745, 442] width 264 height 11
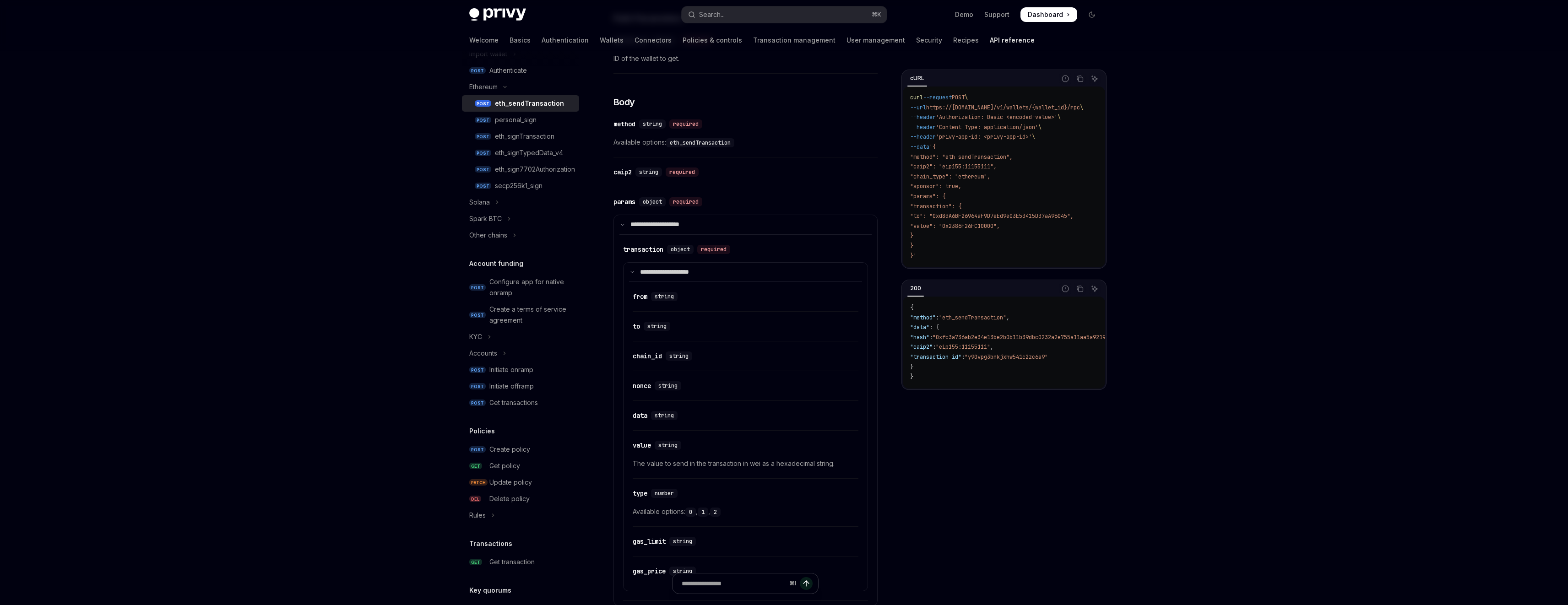
scroll to position [318, 0]
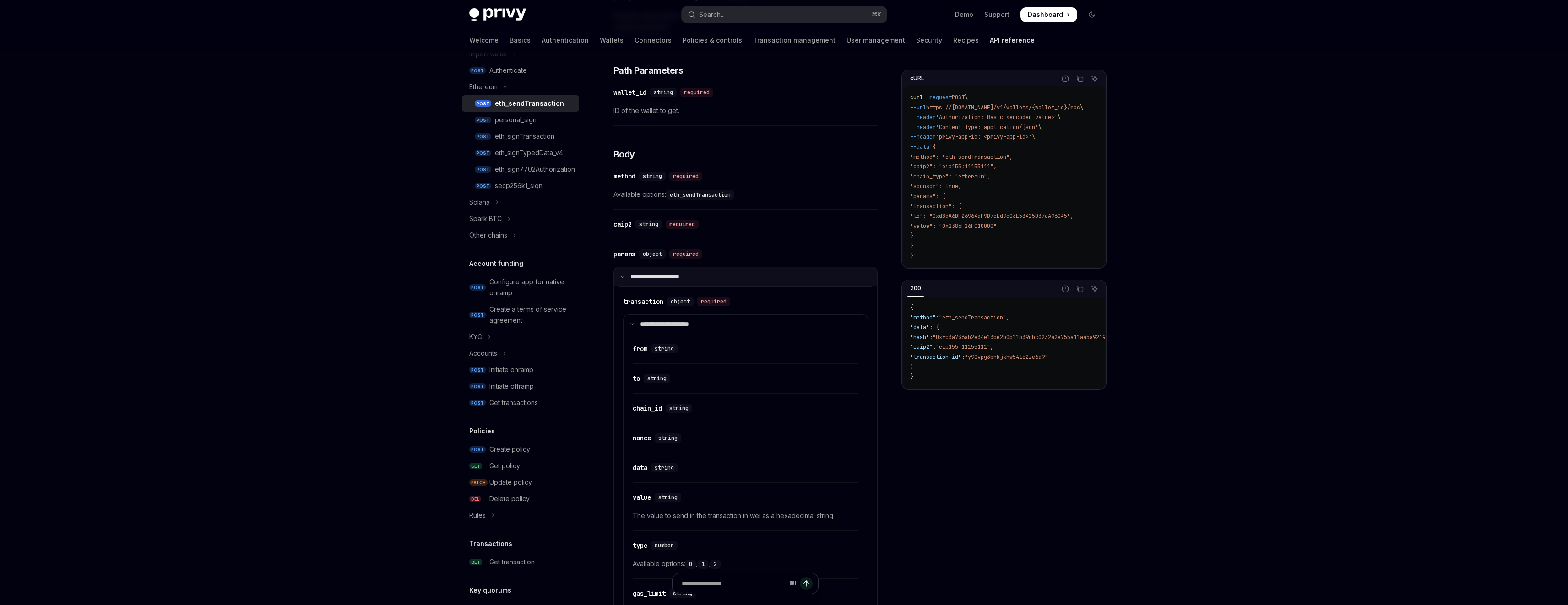
click at [621, 278] on icon at bounding box center [622, 276] width 4 height 4
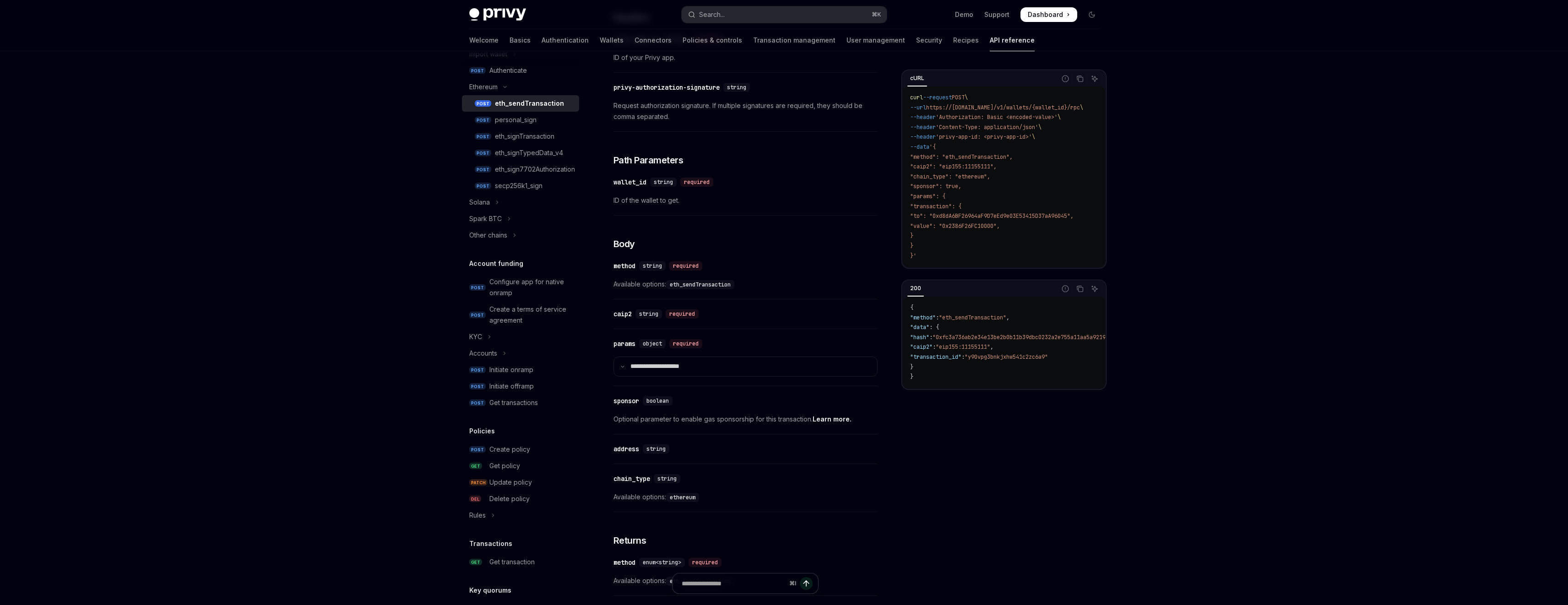
scroll to position [223, 0]
click at [513, 139] on div "eth_signTransaction" at bounding box center [524, 136] width 59 height 11
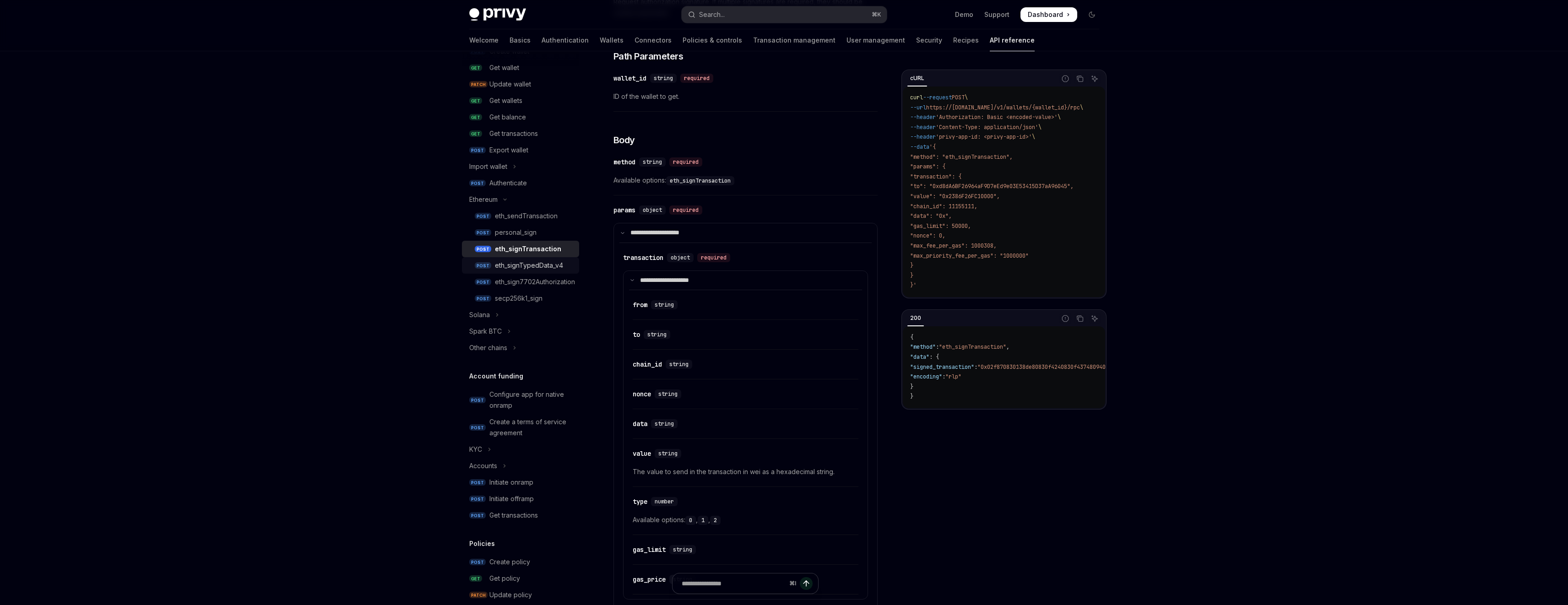
scroll to position [130, 0]
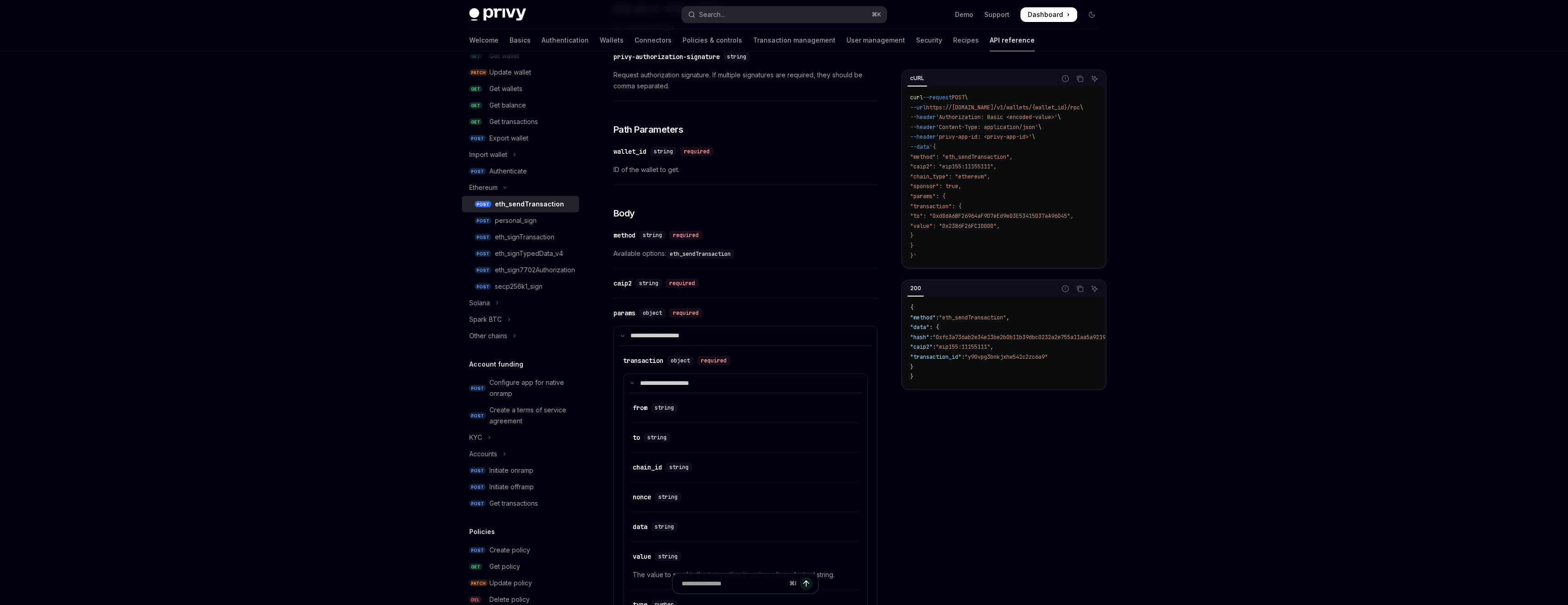
scroll to position [223, 0]
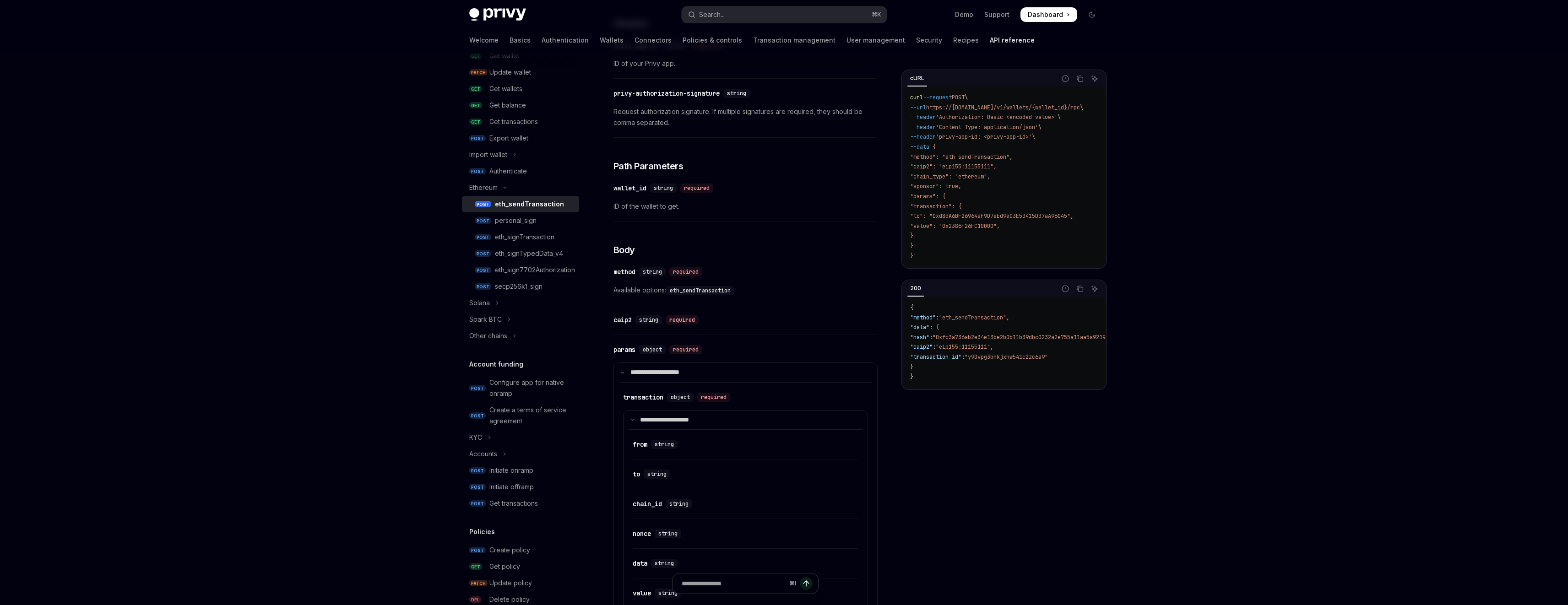
type textarea "*"
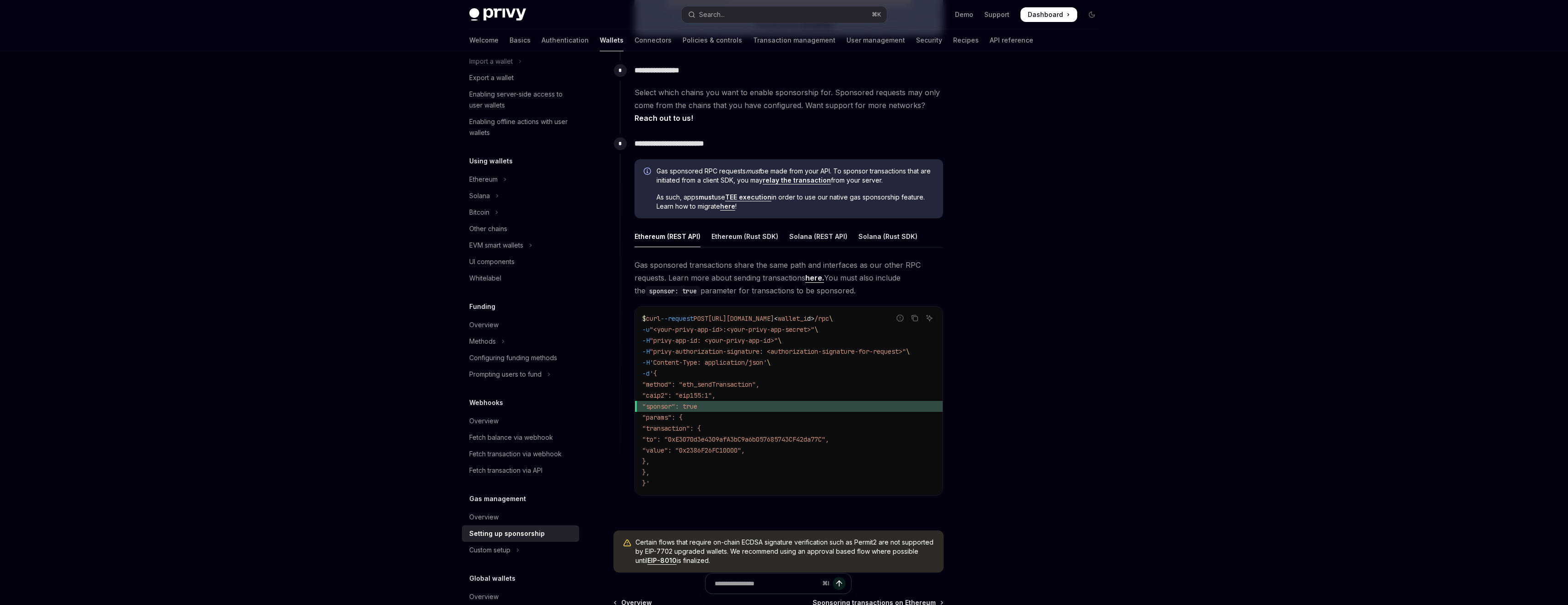
scroll to position [414, 0]
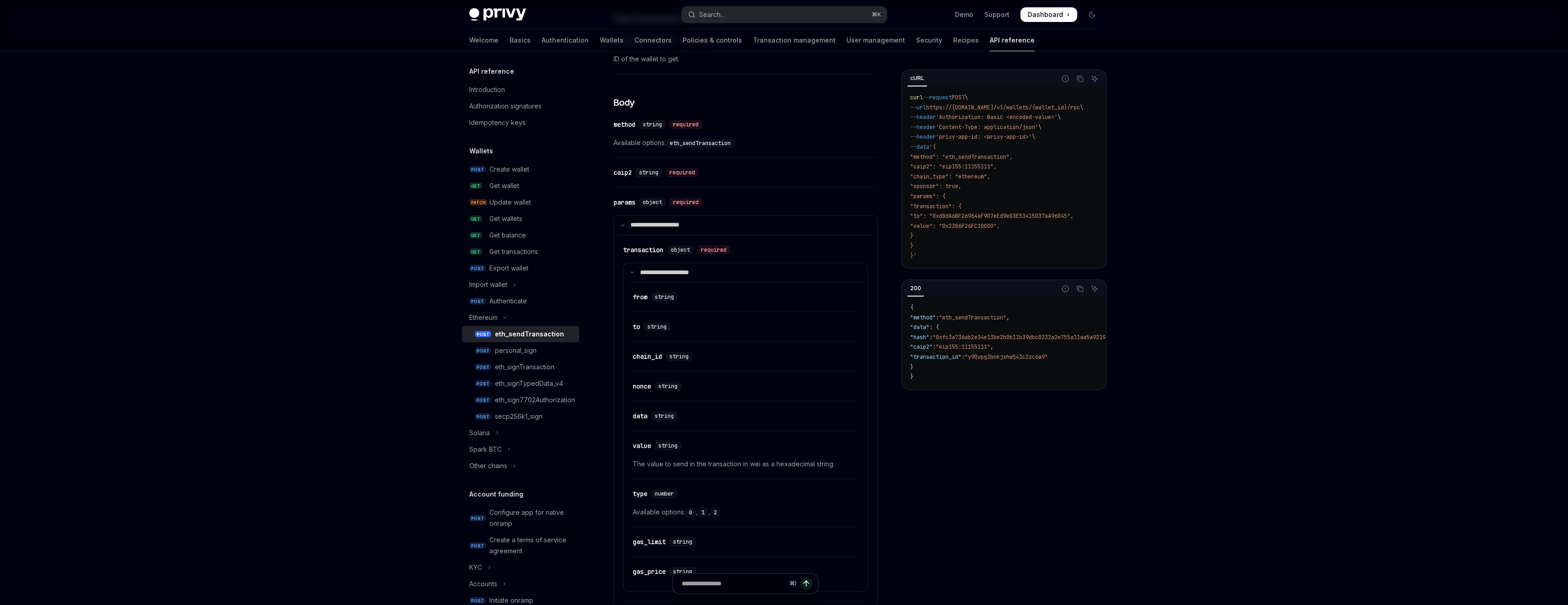
scroll to position [376, 0]
click at [533, 350] on div "personal_sign" at bounding box center [515, 351] width 42 height 11
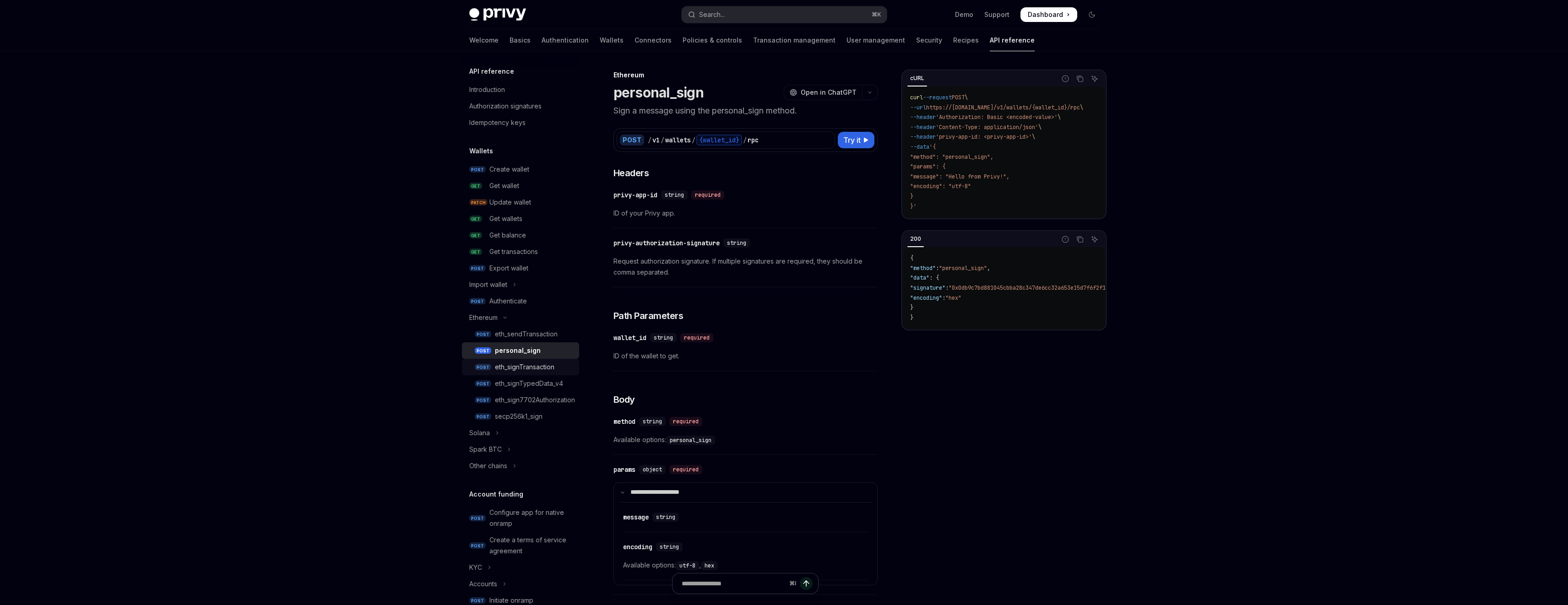
click at [537, 371] on div "eth_signTransaction" at bounding box center [524, 367] width 59 height 11
type textarea "*"
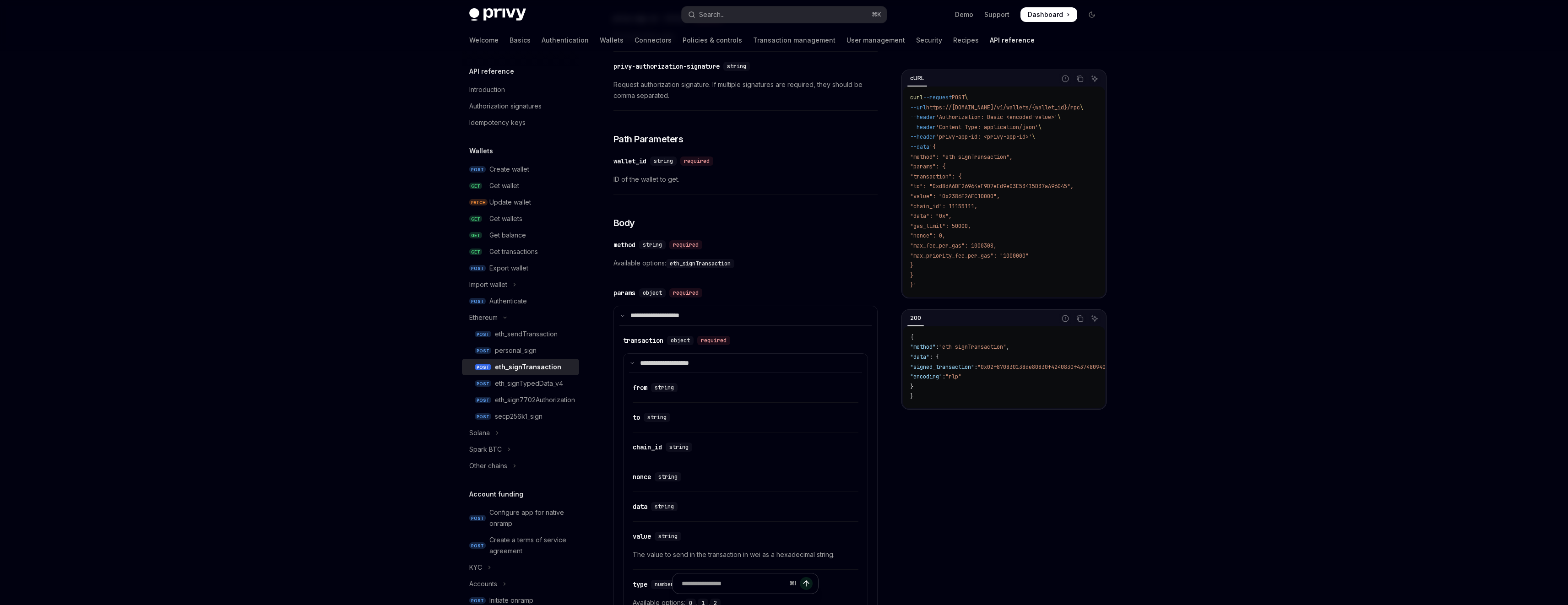
scroll to position [197, 0]
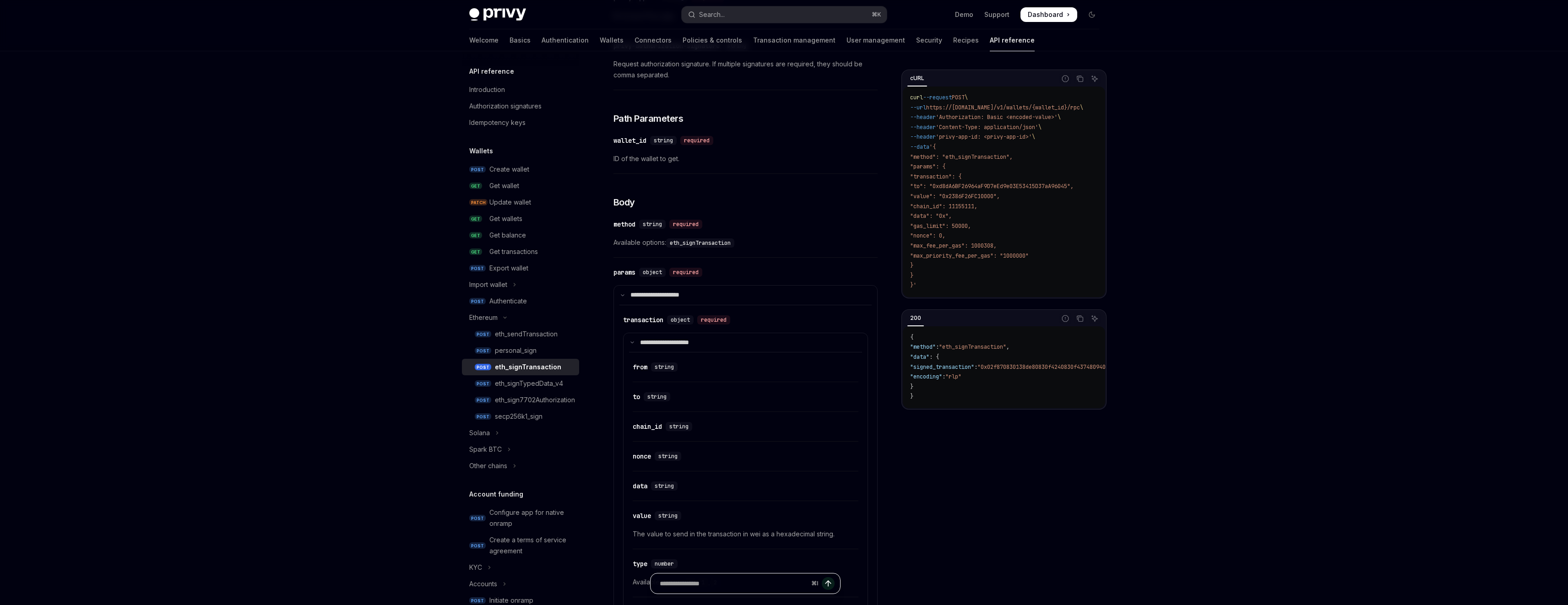
click at [737, 582] on input "Ask a question..." at bounding box center [734, 583] width 148 height 20
type input "******"
type input "**********"
type textarea "*"
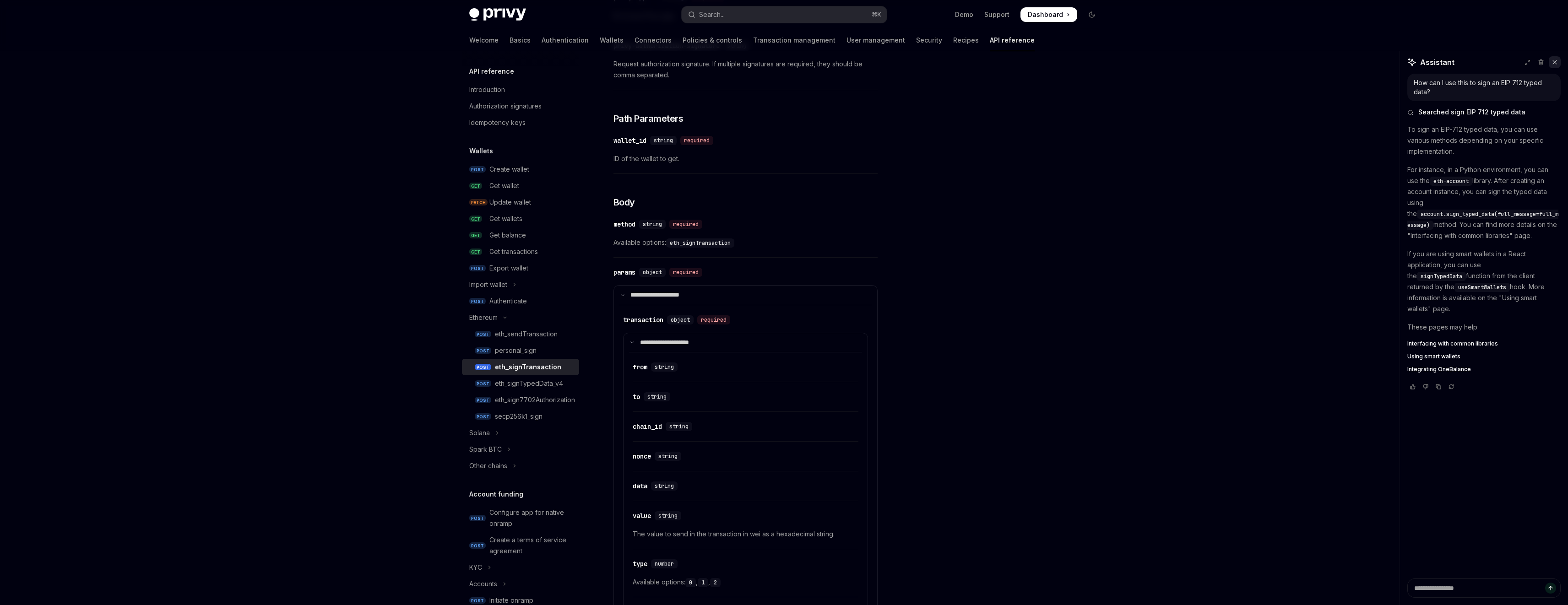
click at [1552, 63] on icon at bounding box center [1555, 62] width 6 height 6
type textarea "*"
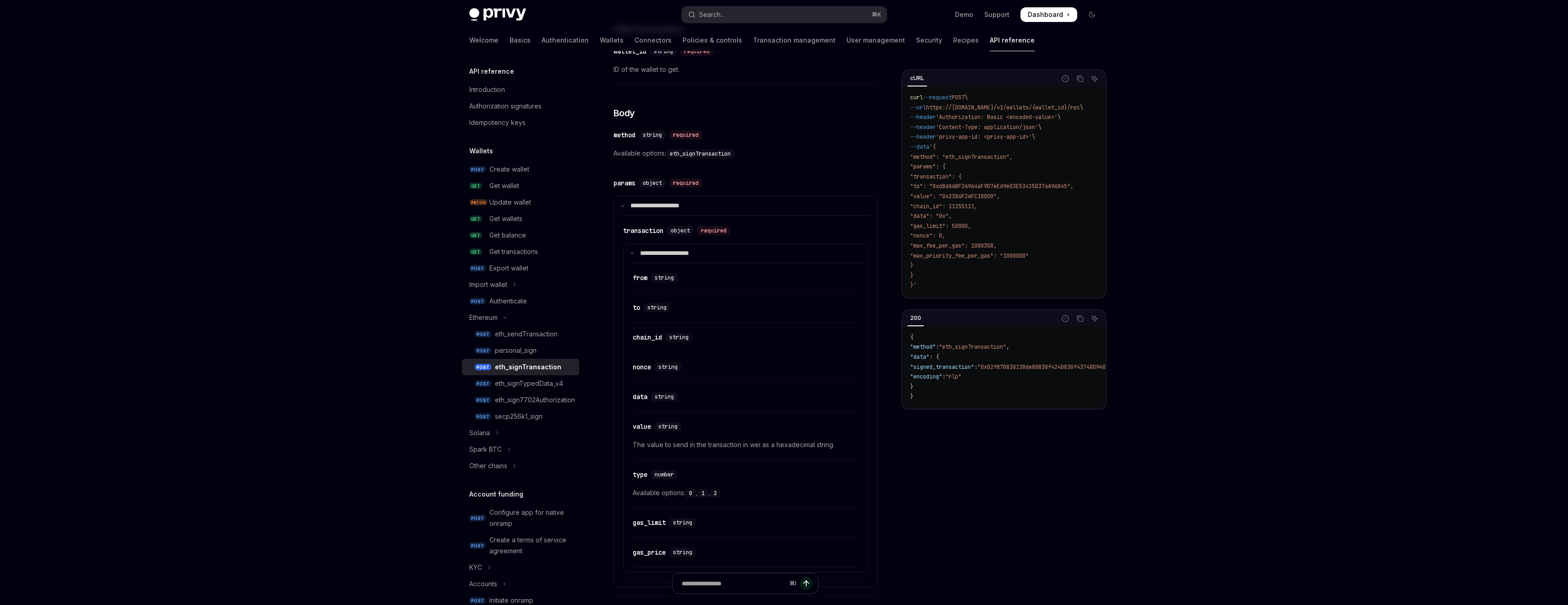
scroll to position [280, 0]
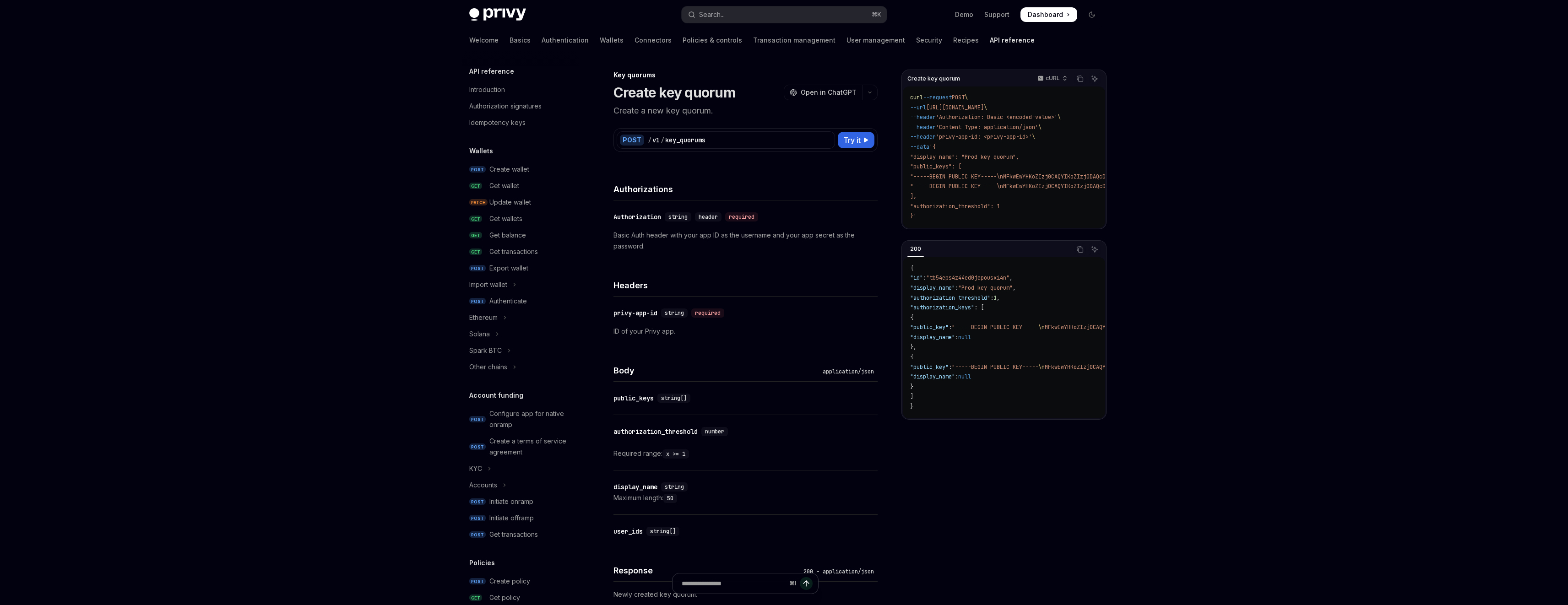
scroll to position [357, 0]
